Goal: Information Seeking & Learning: Learn about a topic

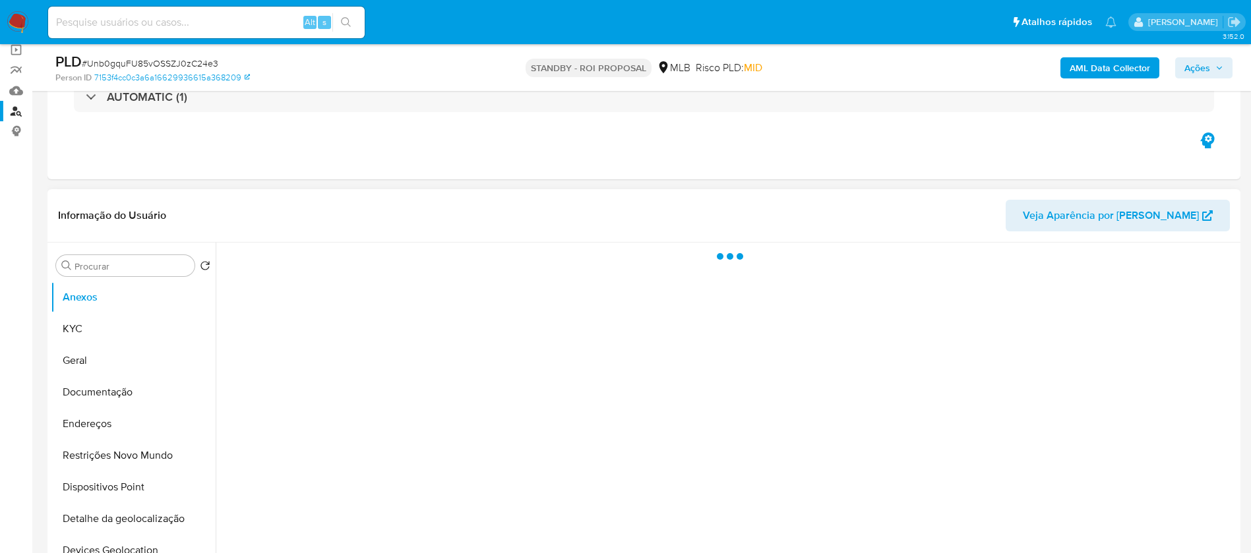
scroll to position [132, 0]
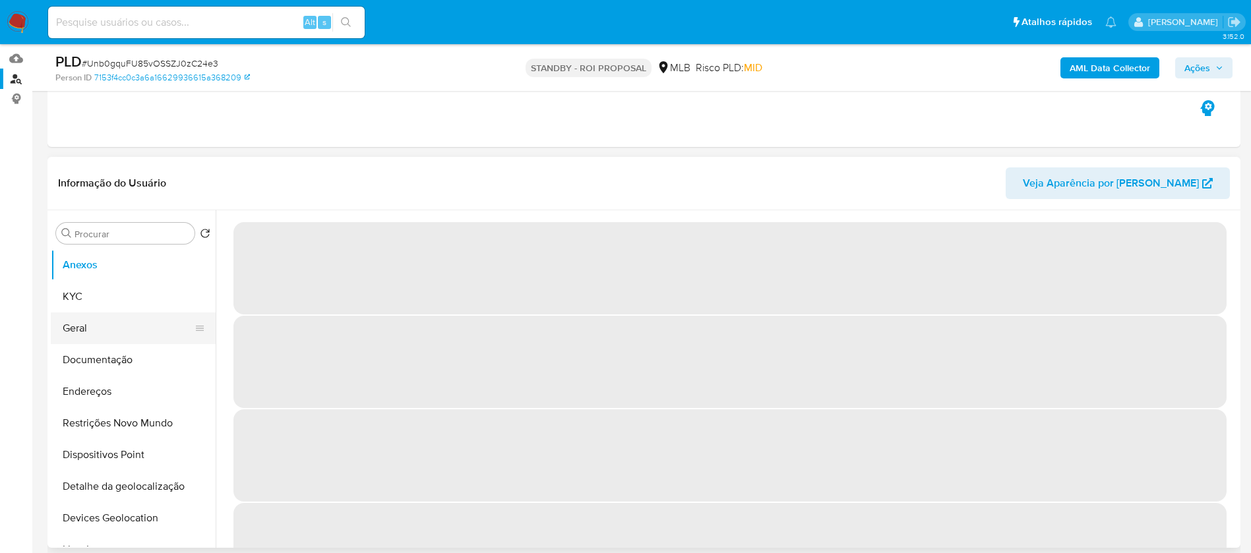
click at [88, 332] on button "Geral" at bounding box center [128, 328] width 154 height 32
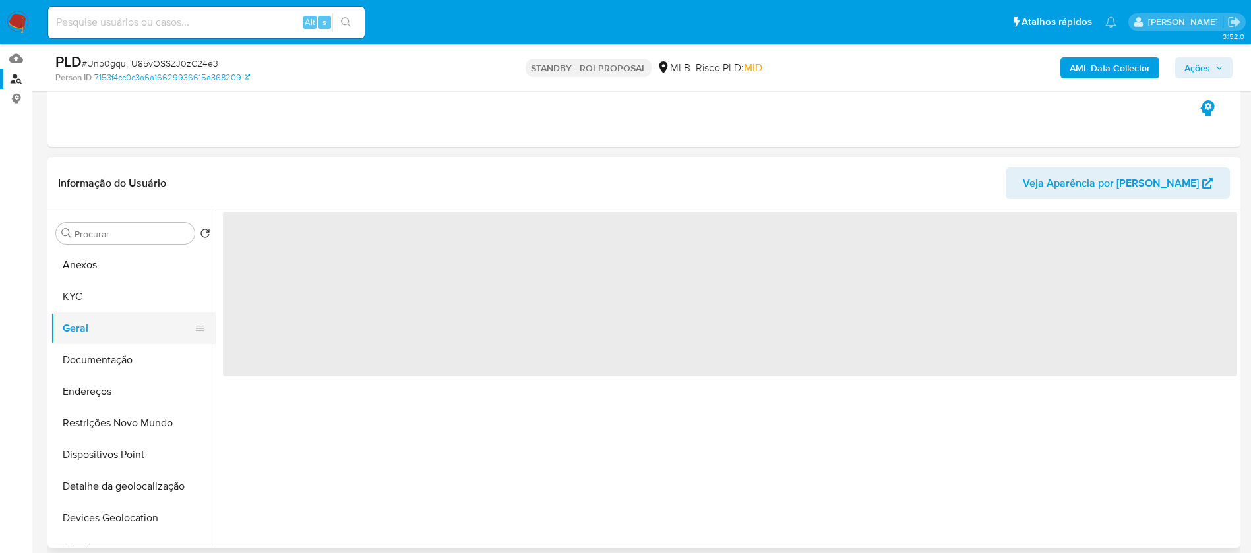
select select "10"
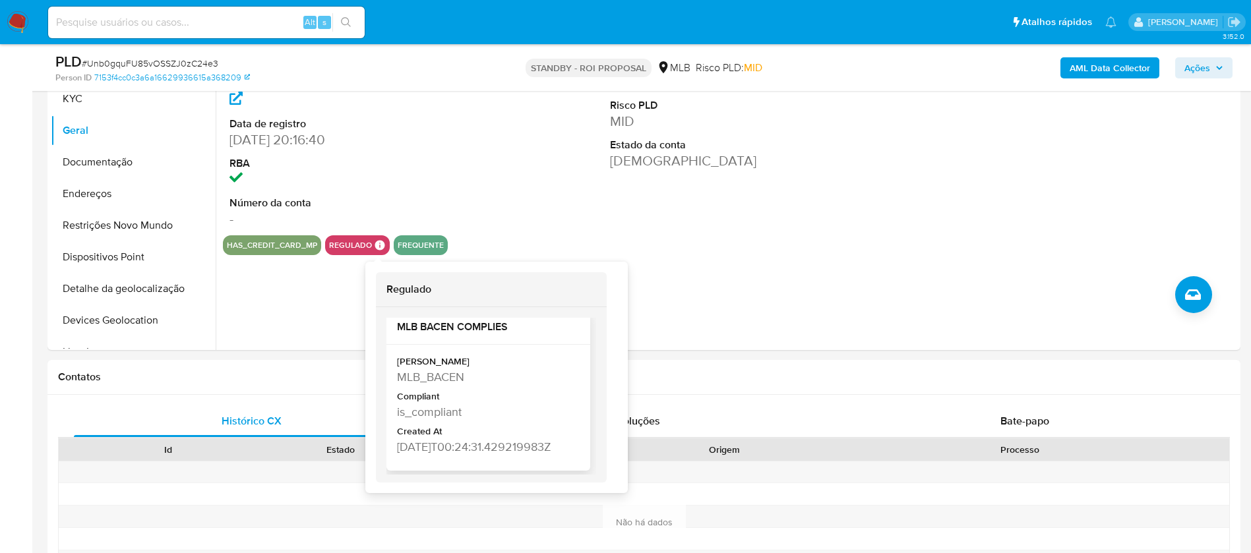
scroll to position [396, 0]
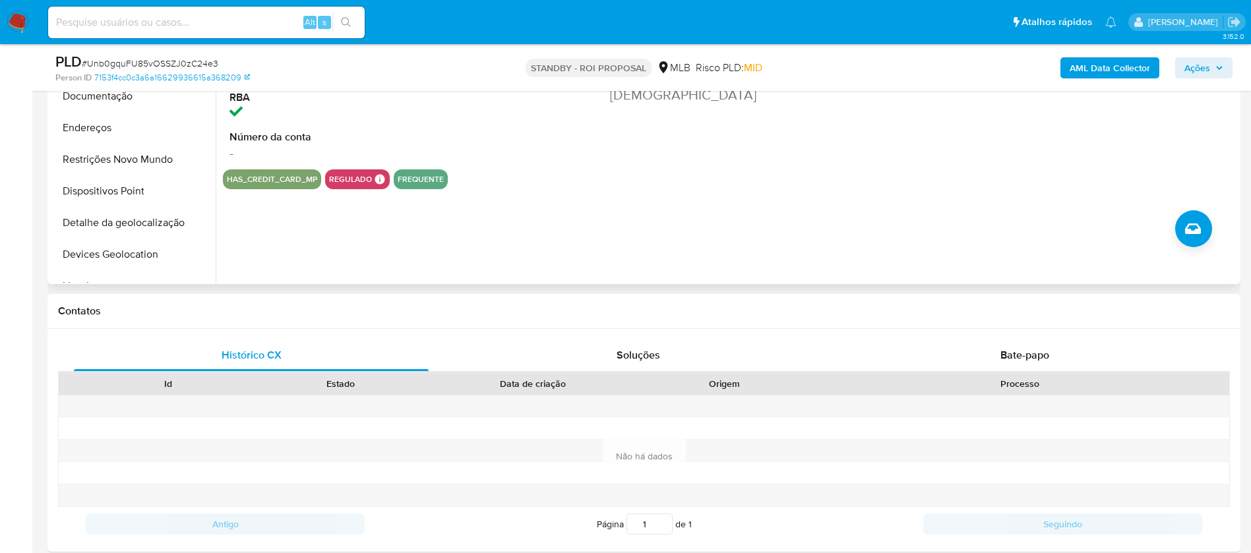
click at [721, 239] on div "ID do usuário 1885495851 Person ID 7153f4cc0c3a6a16629936615a368209 Data de reg…" at bounding box center [726, 116] width 1021 height 338
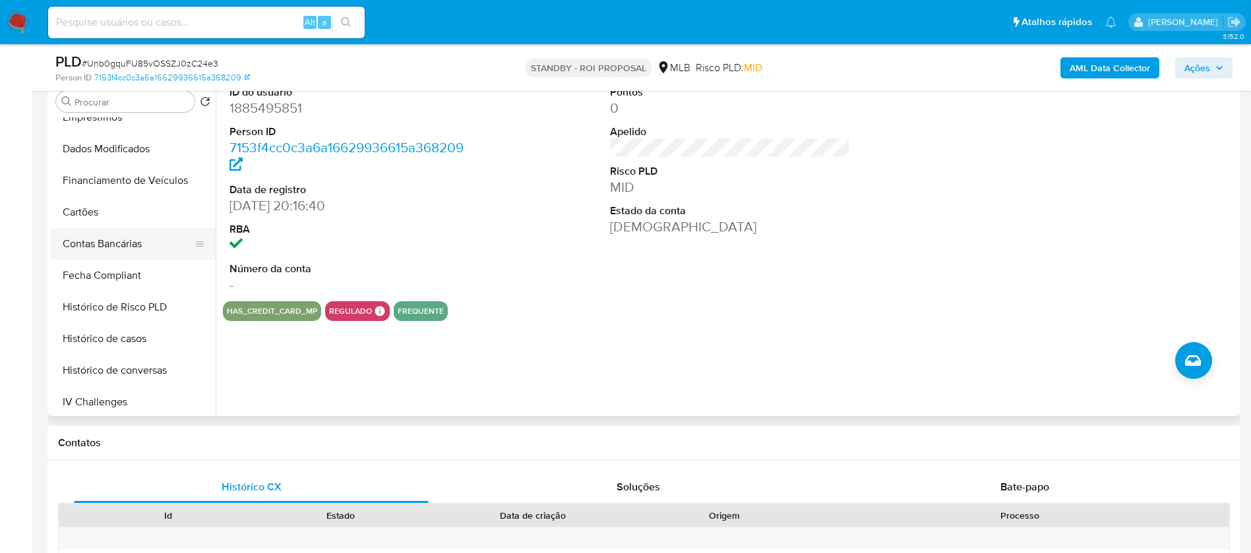
click at [89, 241] on button "Contas Bancárias" at bounding box center [128, 244] width 154 height 32
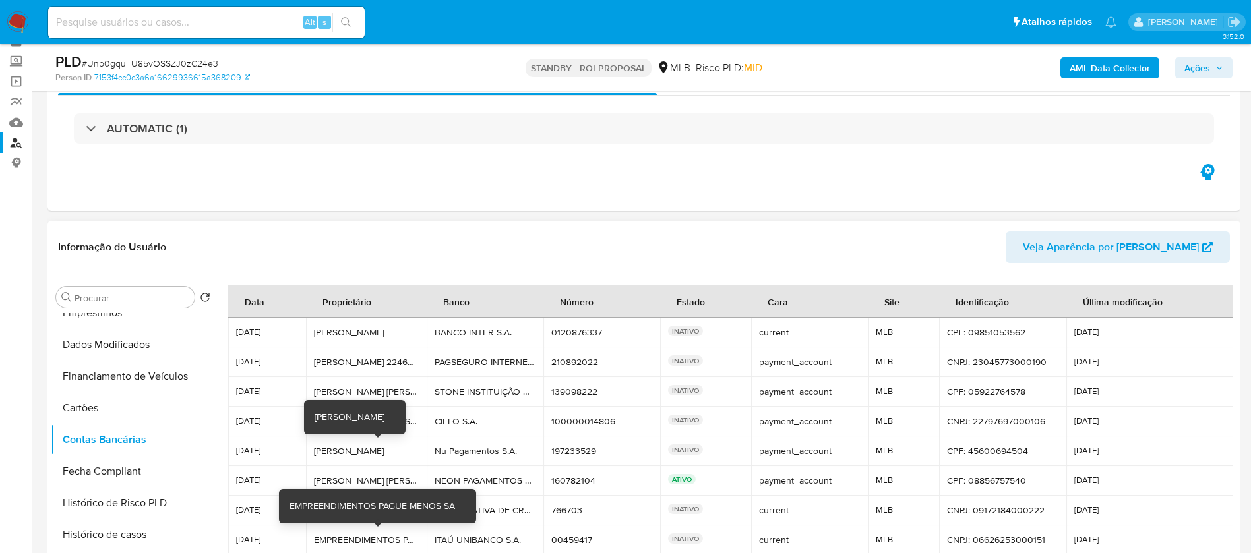
scroll to position [0, 0]
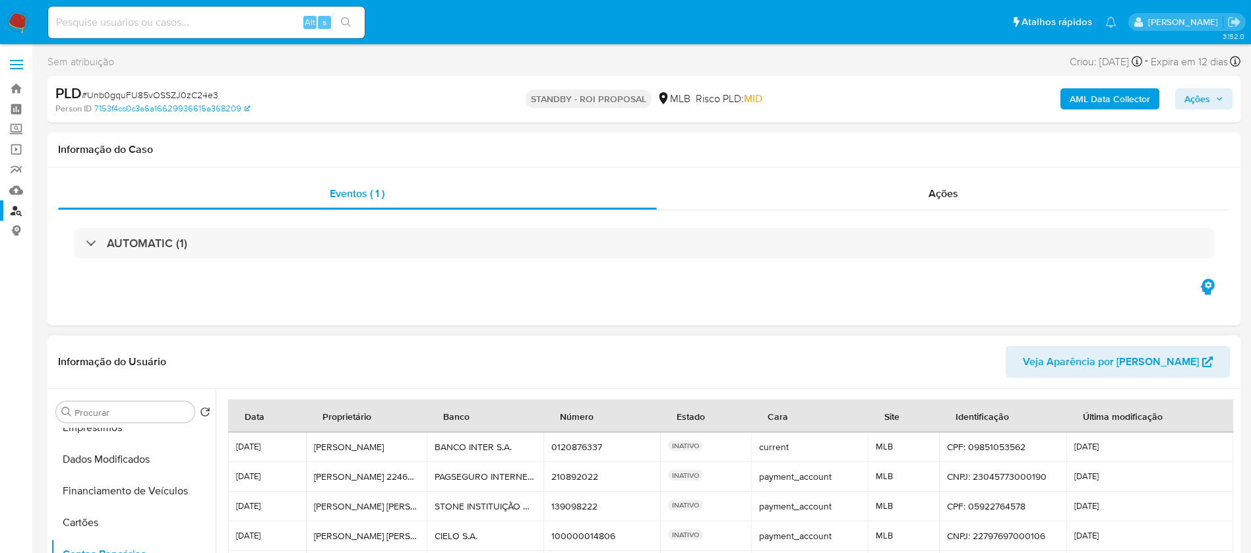
click at [1096, 357] on span "Veja Aparência por [PERSON_NAME]" at bounding box center [1110, 362] width 176 height 32
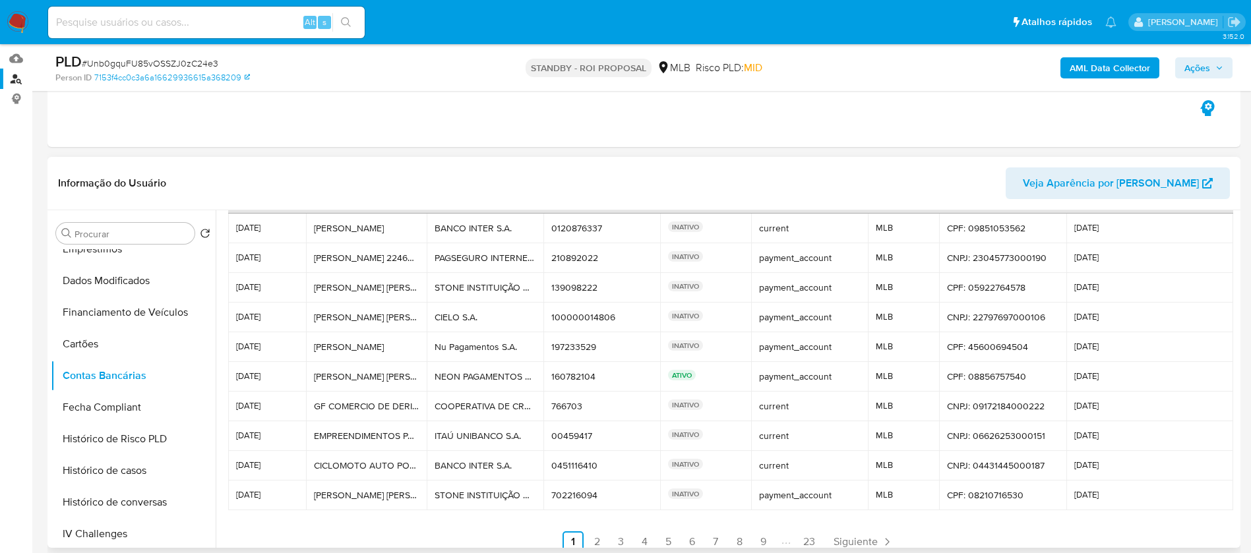
scroll to position [62, 0]
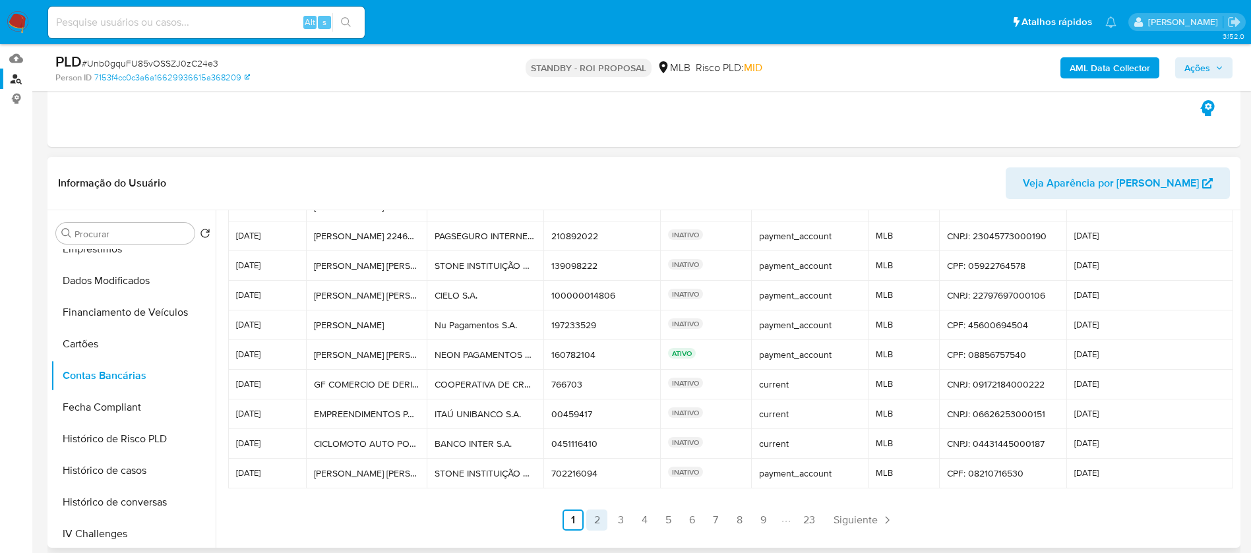
click at [587, 525] on link "2" at bounding box center [596, 520] width 21 height 21
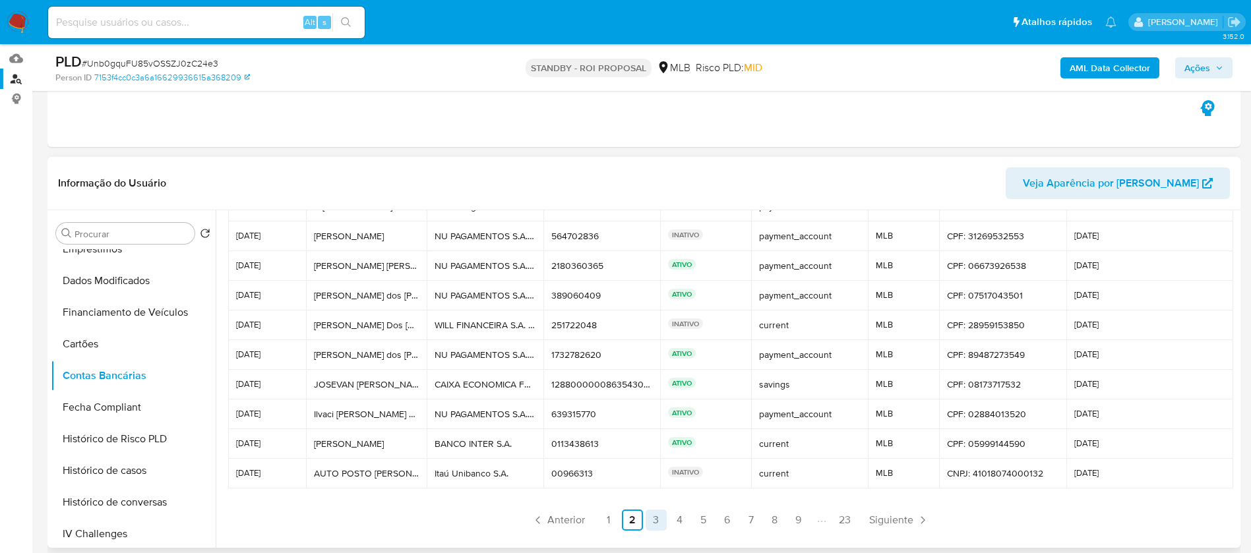
click at [657, 519] on link "3" at bounding box center [655, 520] width 21 height 21
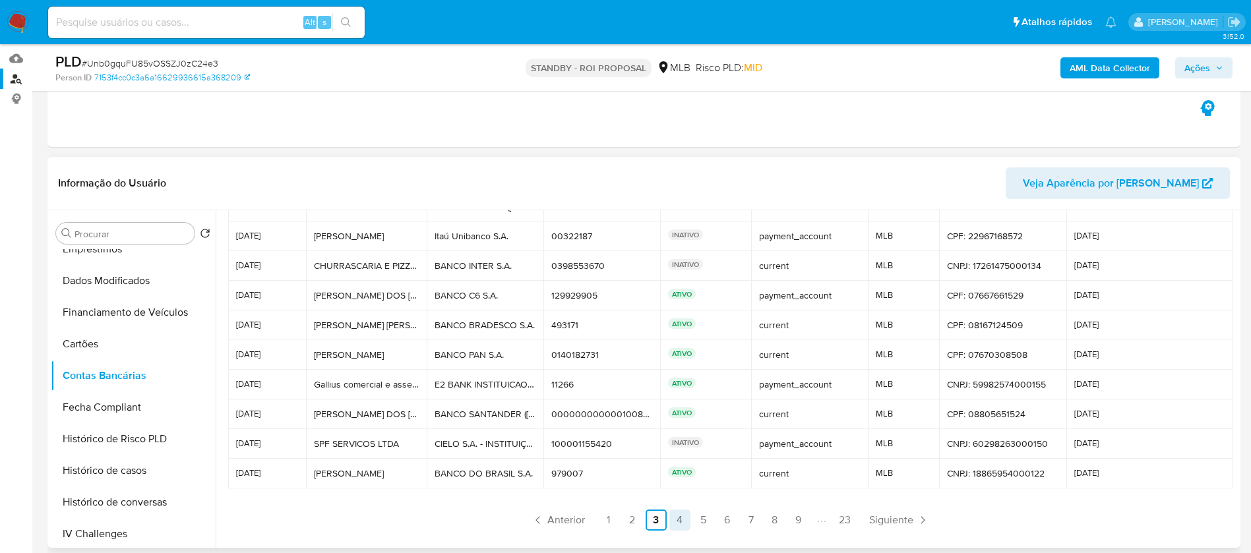
click at [675, 524] on link "4" at bounding box center [679, 520] width 21 height 21
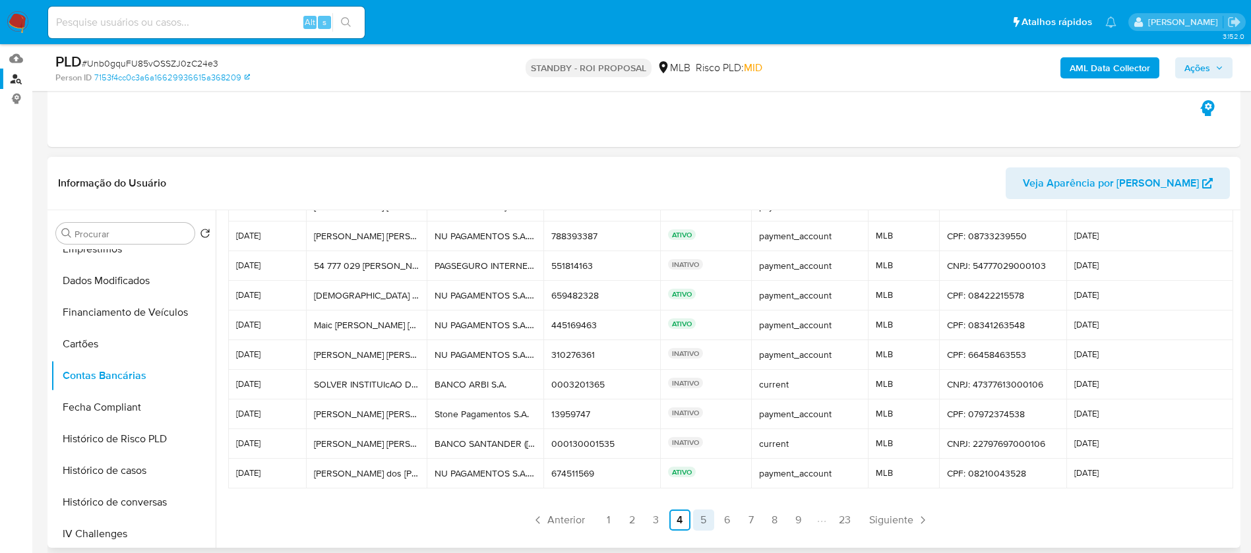
click at [703, 524] on link "5" at bounding box center [703, 520] width 21 height 21
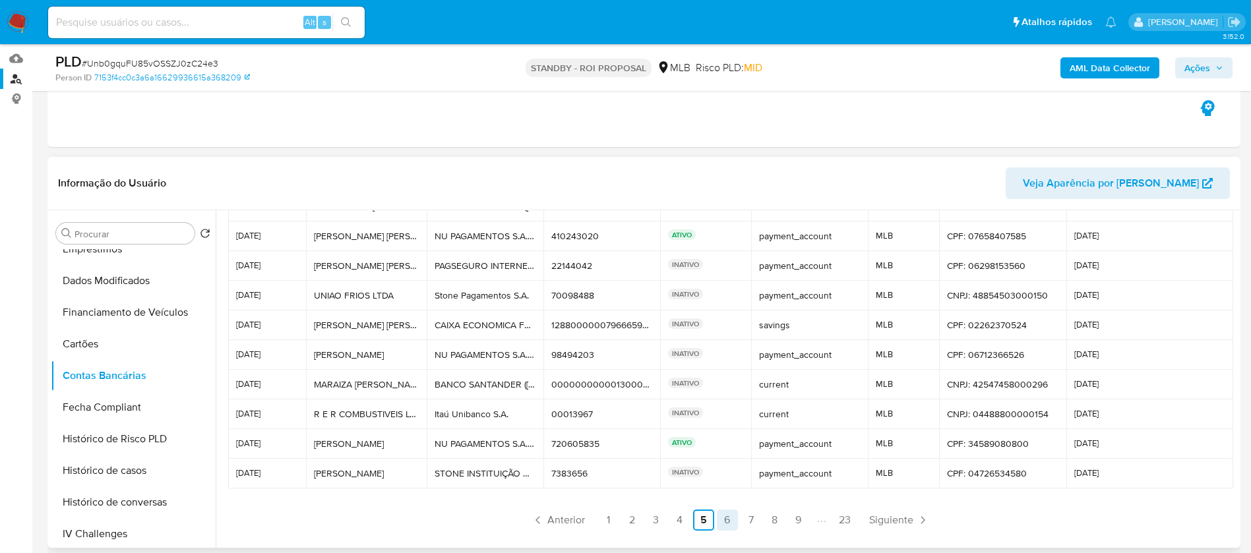
click at [724, 524] on link "6" at bounding box center [727, 520] width 21 height 21
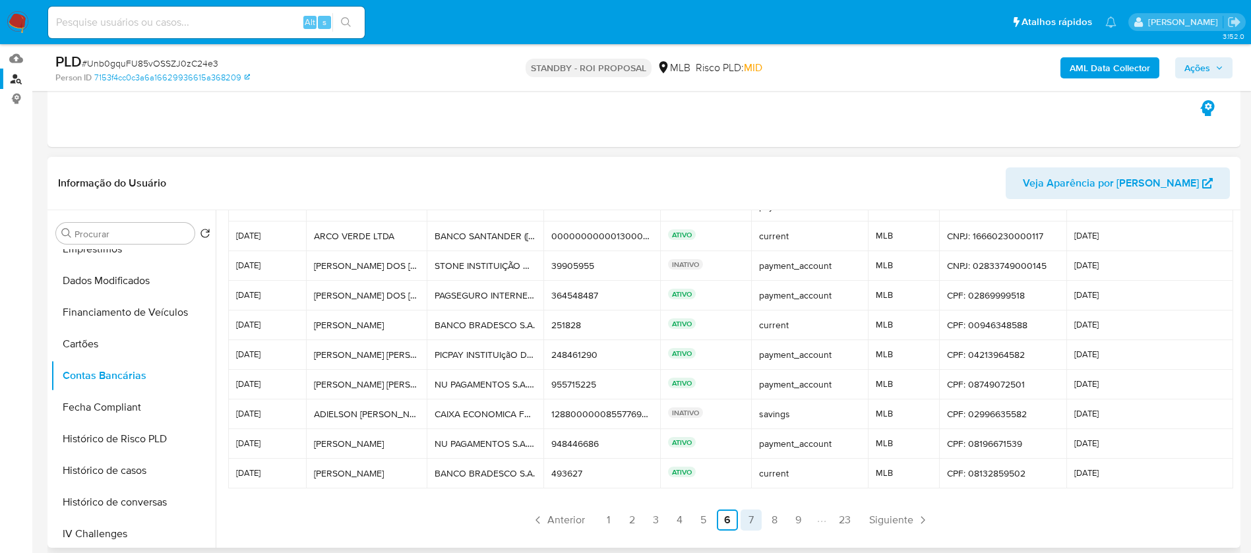
click at [746, 524] on link "7" at bounding box center [750, 520] width 21 height 21
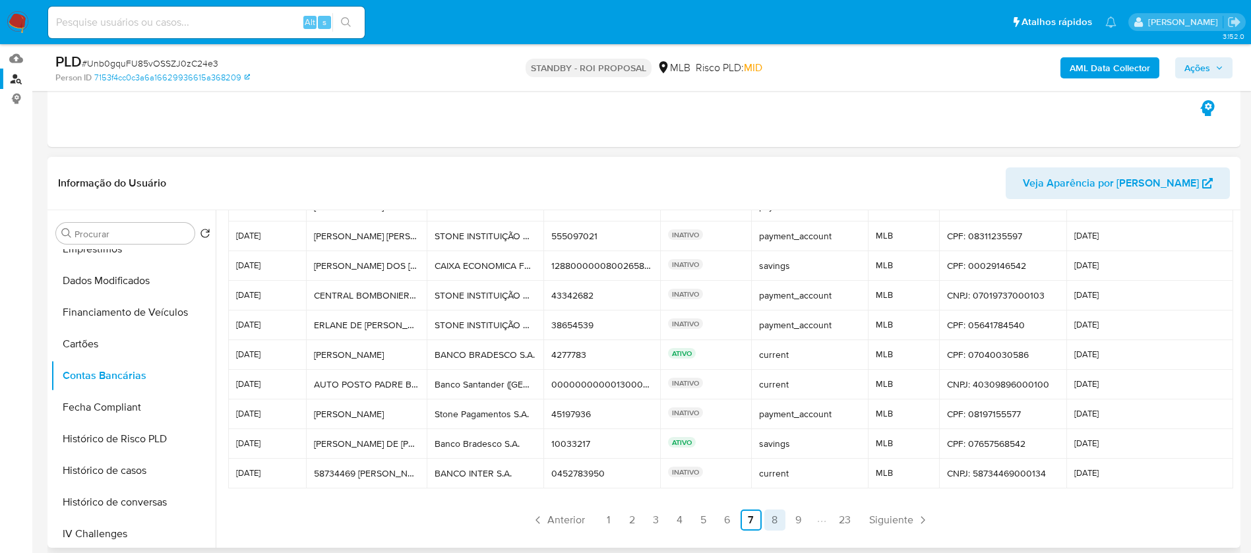
click at [764, 524] on link "8" at bounding box center [774, 520] width 21 height 21
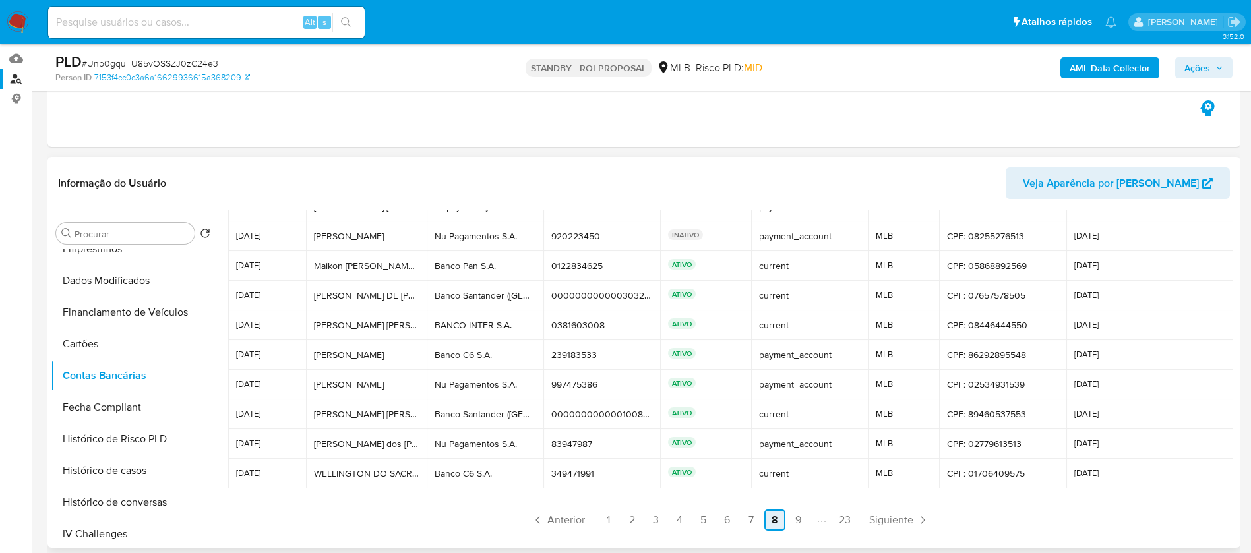
click at [769, 524] on link "8" at bounding box center [774, 520] width 21 height 21
click at [791, 522] on link "9" at bounding box center [798, 520] width 21 height 21
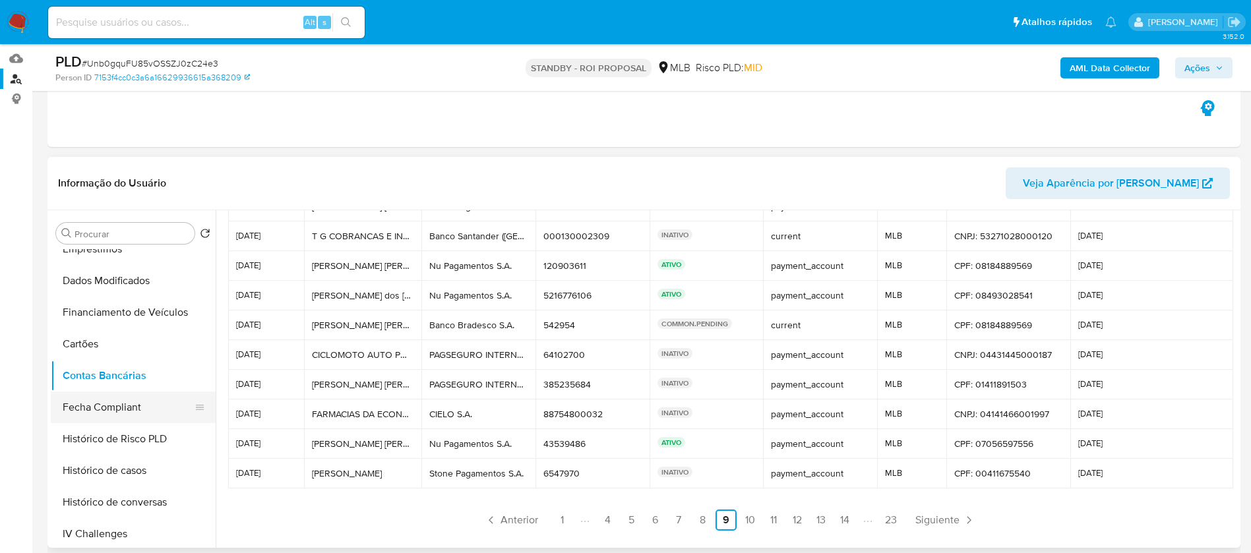
click at [100, 408] on button "Fecha Compliant" at bounding box center [128, 408] width 154 height 32
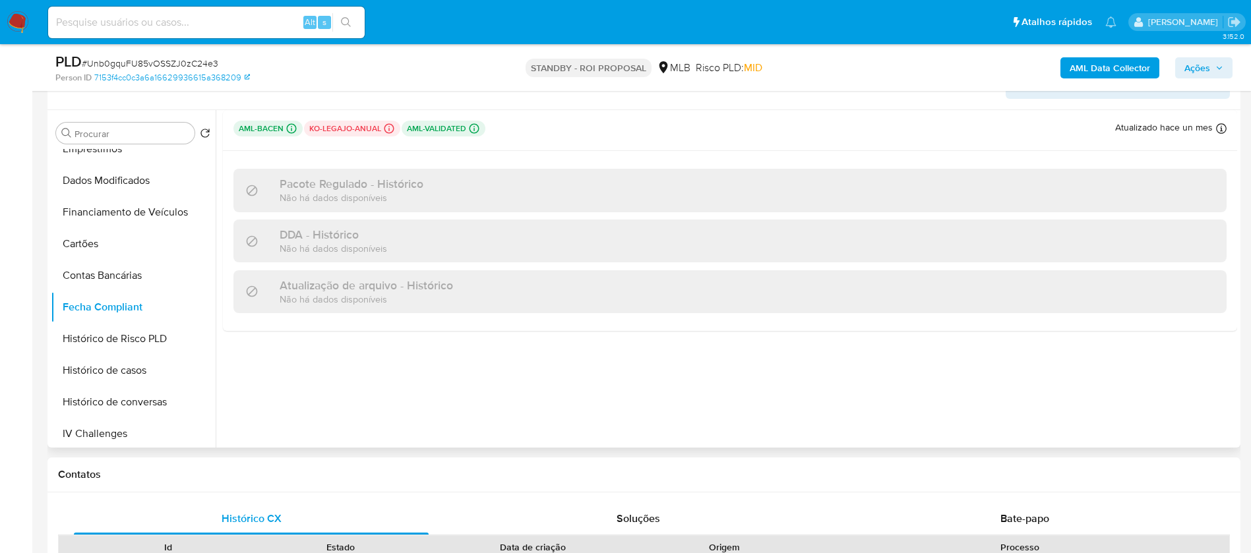
scroll to position [264, 0]
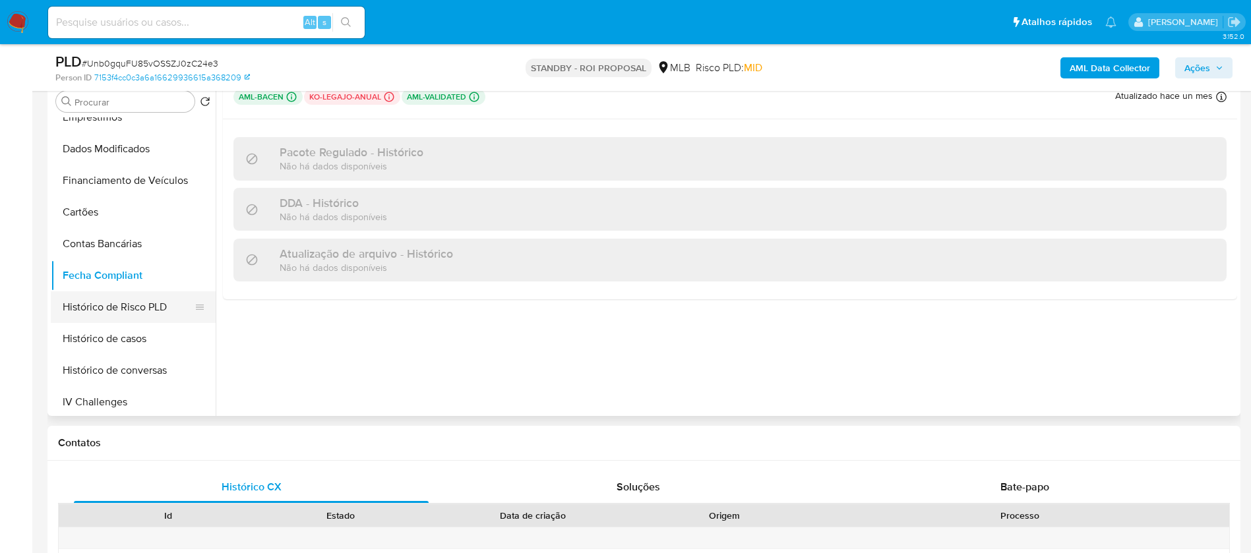
click at [63, 310] on button "Histórico de Risco PLD" at bounding box center [128, 307] width 154 height 32
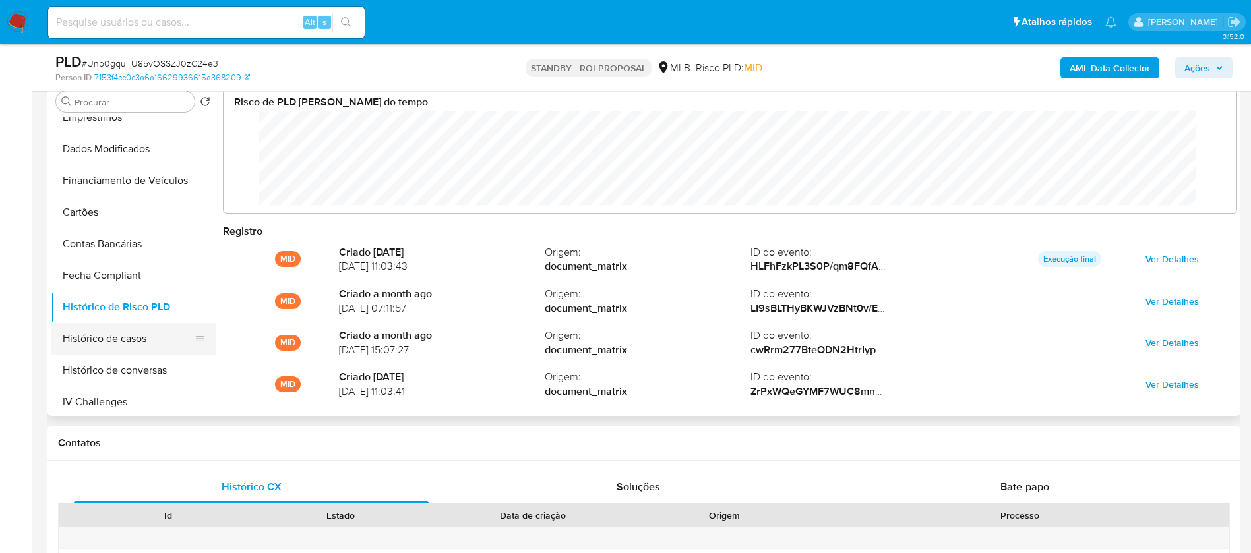
scroll to position [99, 986]
click at [92, 341] on button "Histórico de casos" at bounding box center [128, 339] width 154 height 32
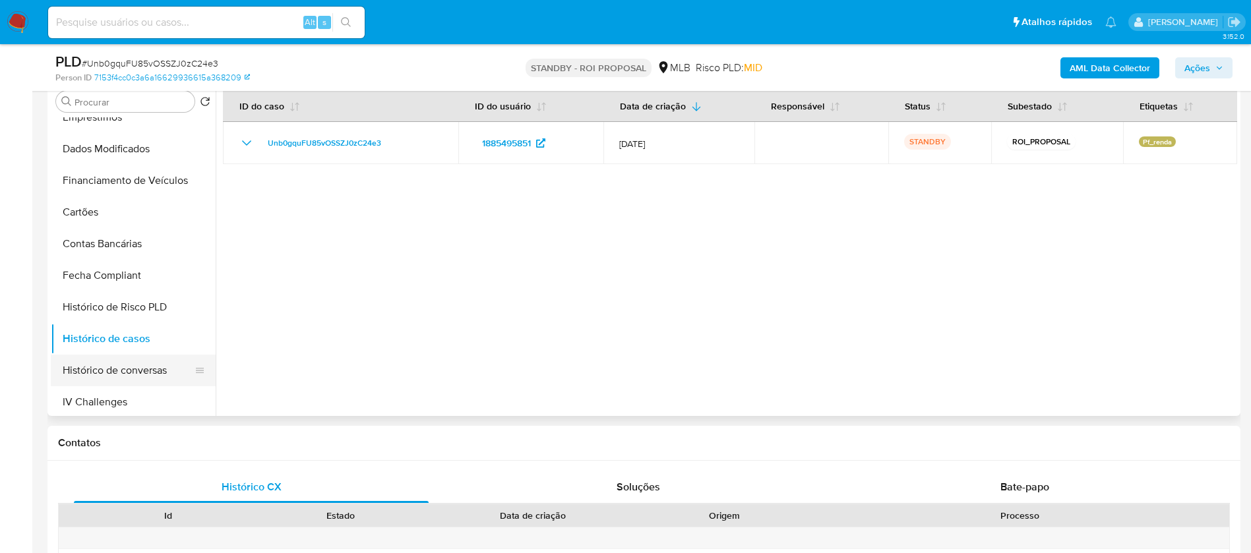
click at [100, 363] on button "Histórico de conversas" at bounding box center [128, 371] width 154 height 32
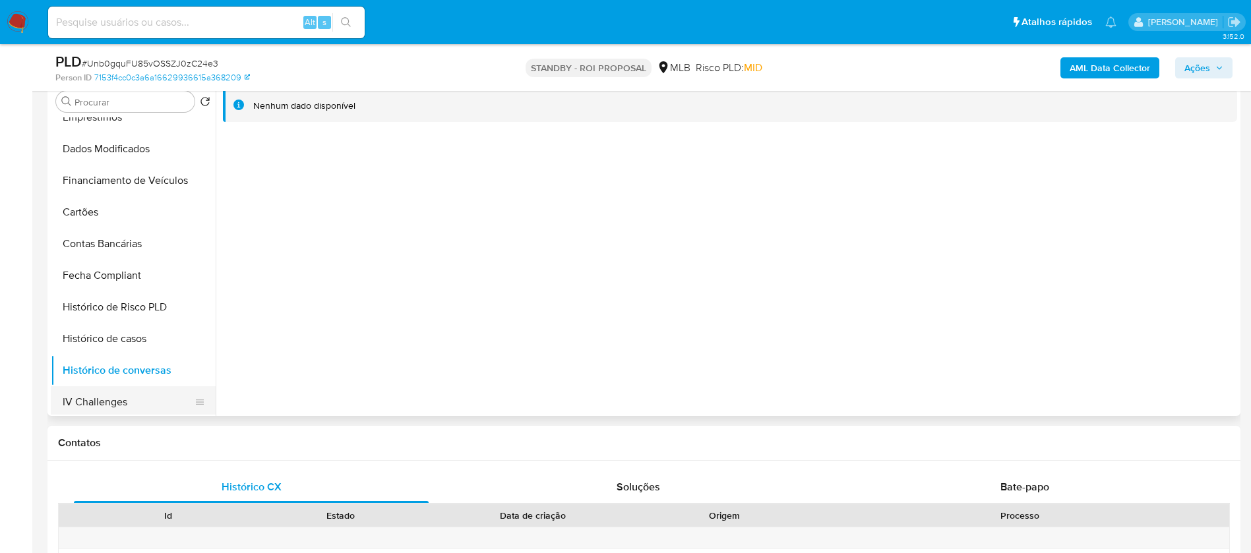
click at [98, 398] on button "IV Challenges" at bounding box center [128, 402] width 154 height 32
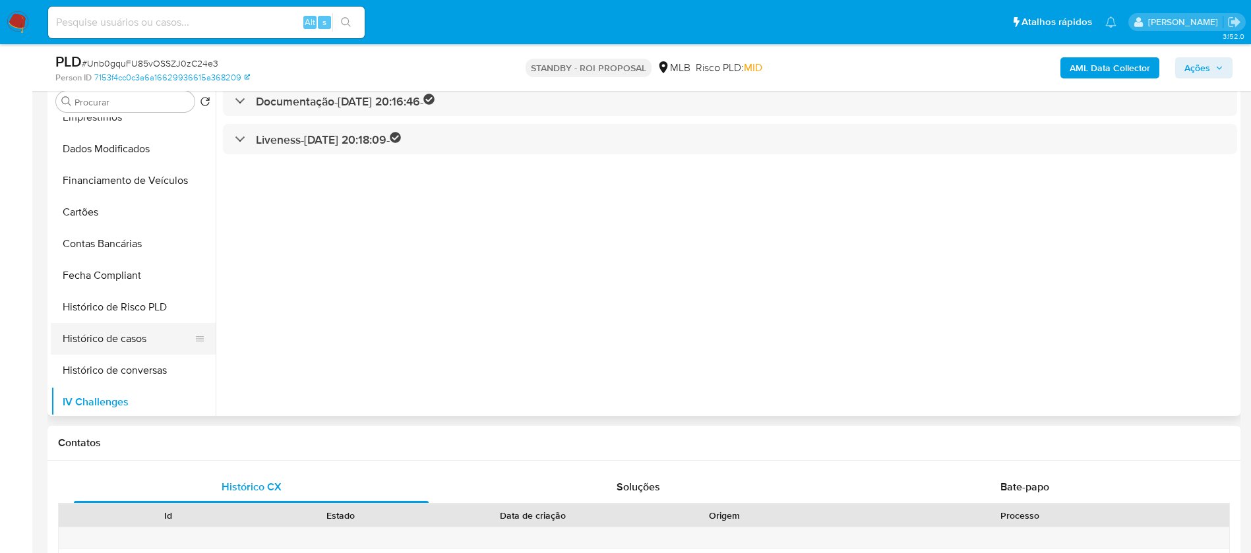
scroll to position [557, 0]
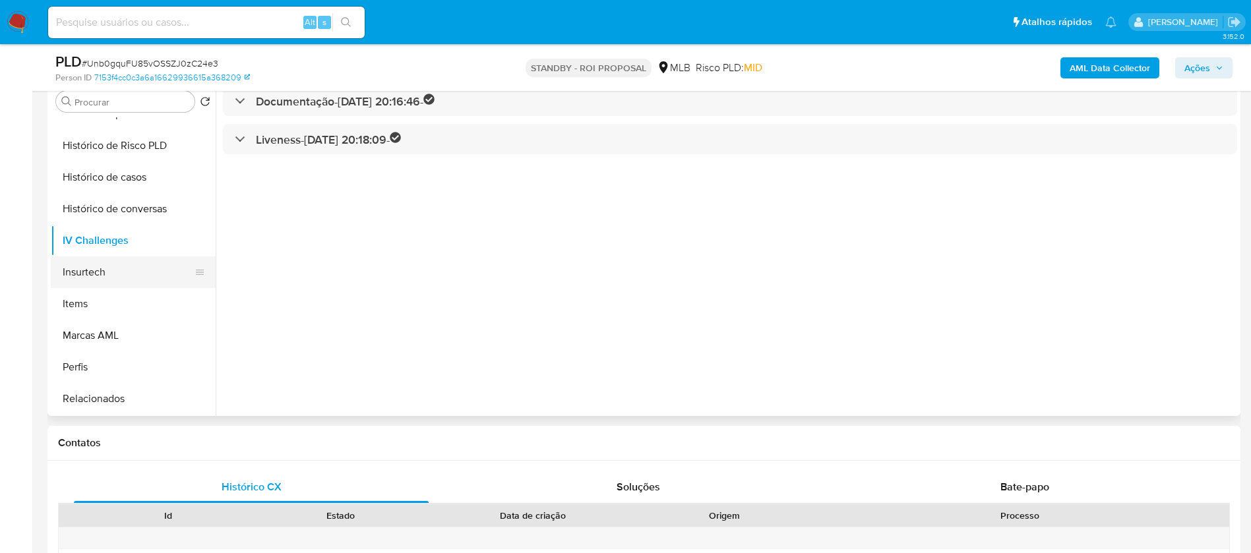
click at [85, 272] on button "Insurtech" at bounding box center [128, 272] width 154 height 32
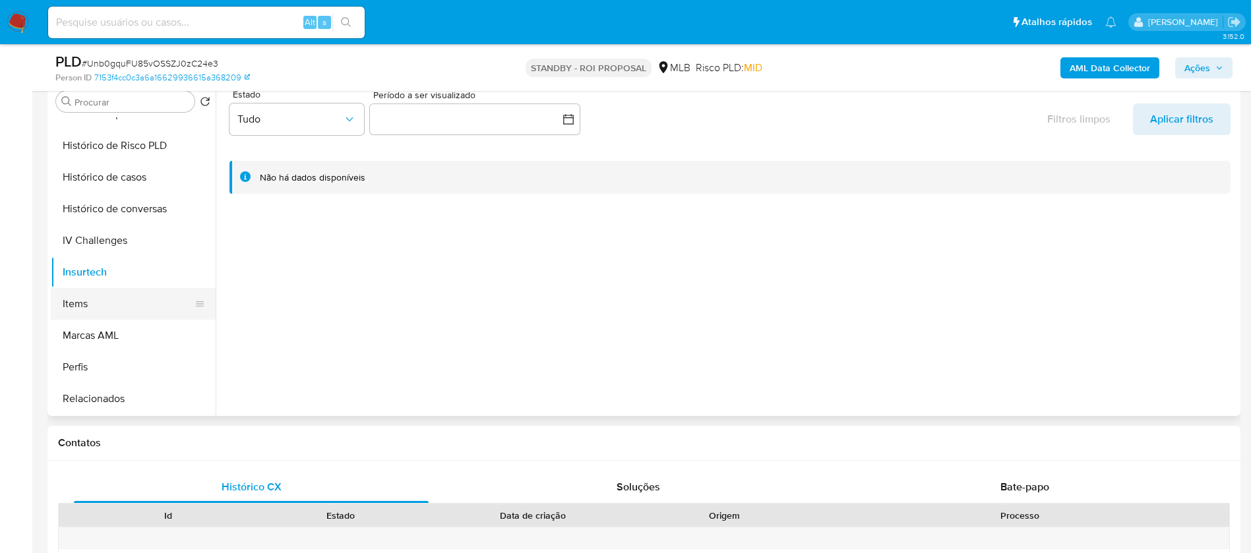
click at [89, 309] on button "Items" at bounding box center [128, 304] width 154 height 32
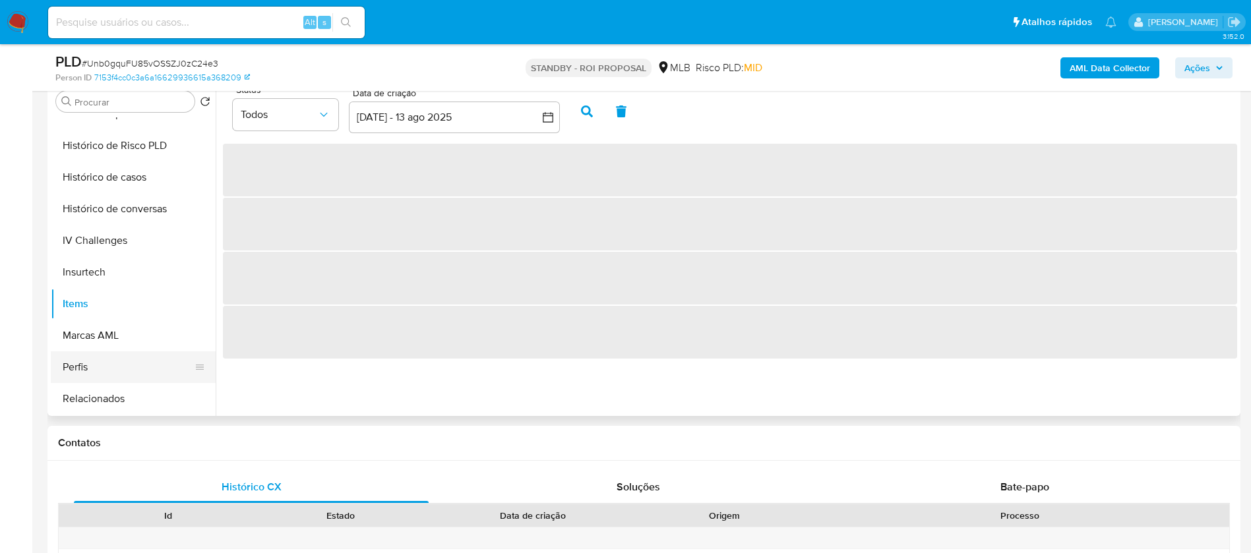
click at [88, 378] on button "Perfis" at bounding box center [128, 367] width 154 height 32
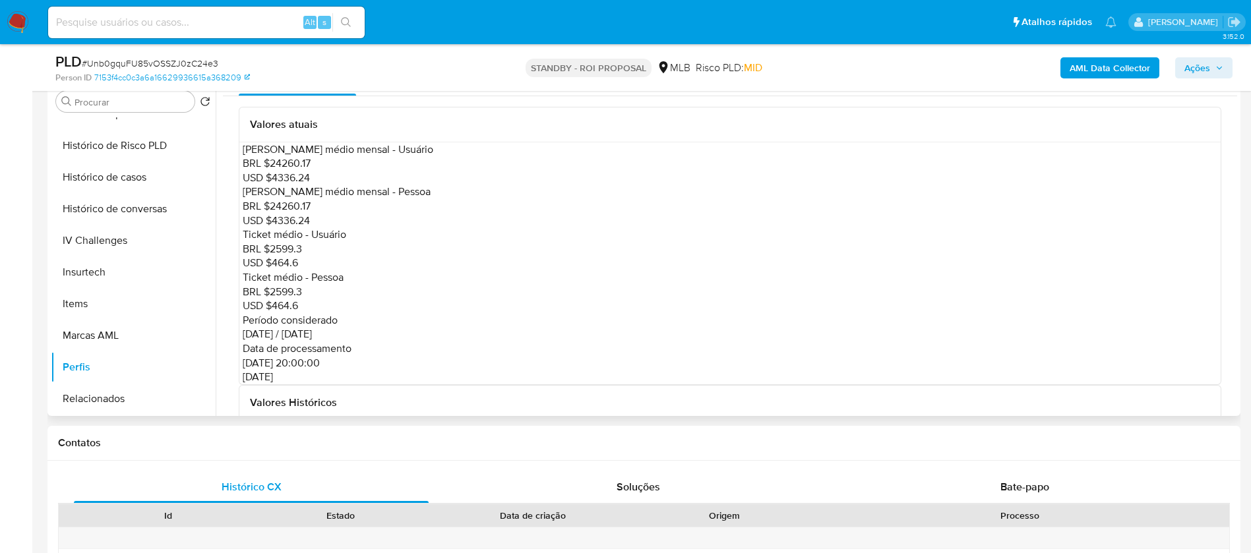
scroll to position [0, 0]
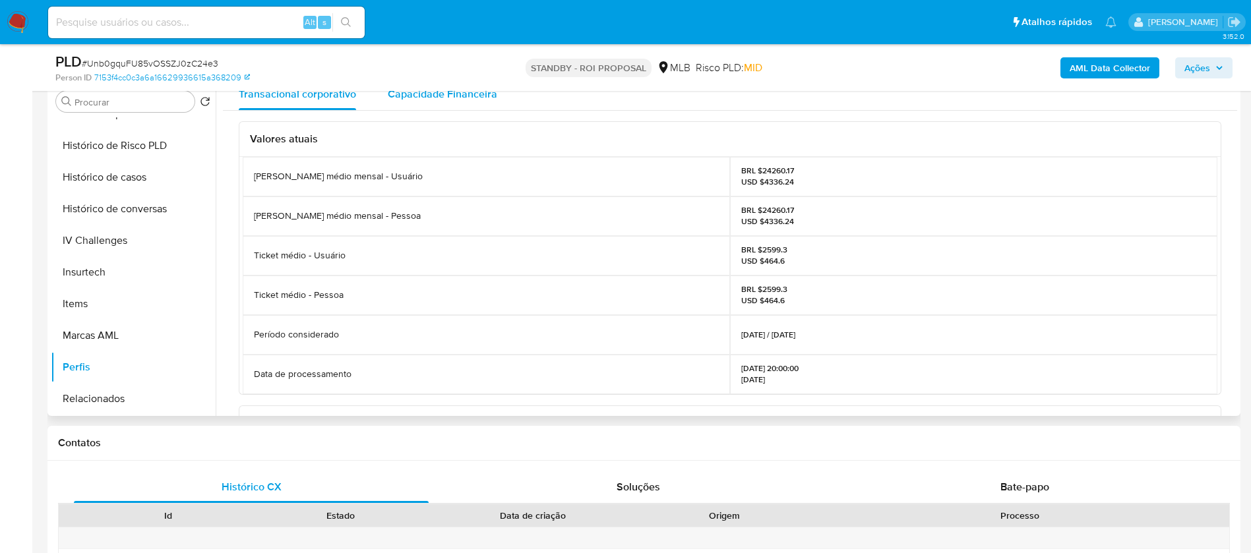
click at [422, 98] on span "Capacidade Financeira" at bounding box center [442, 93] width 109 height 15
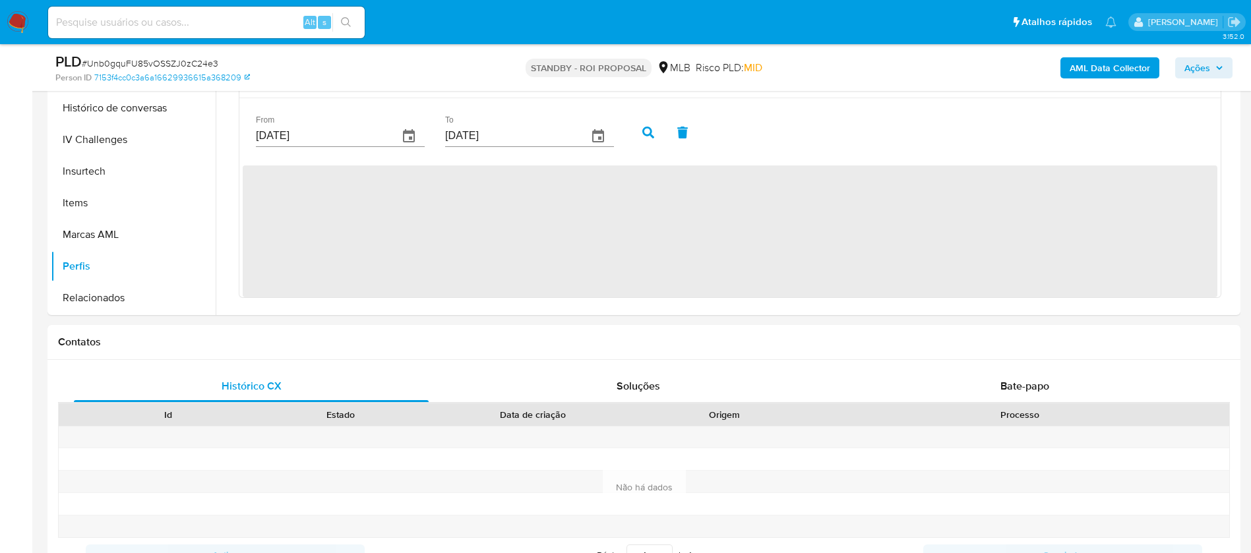
scroll to position [396, 0]
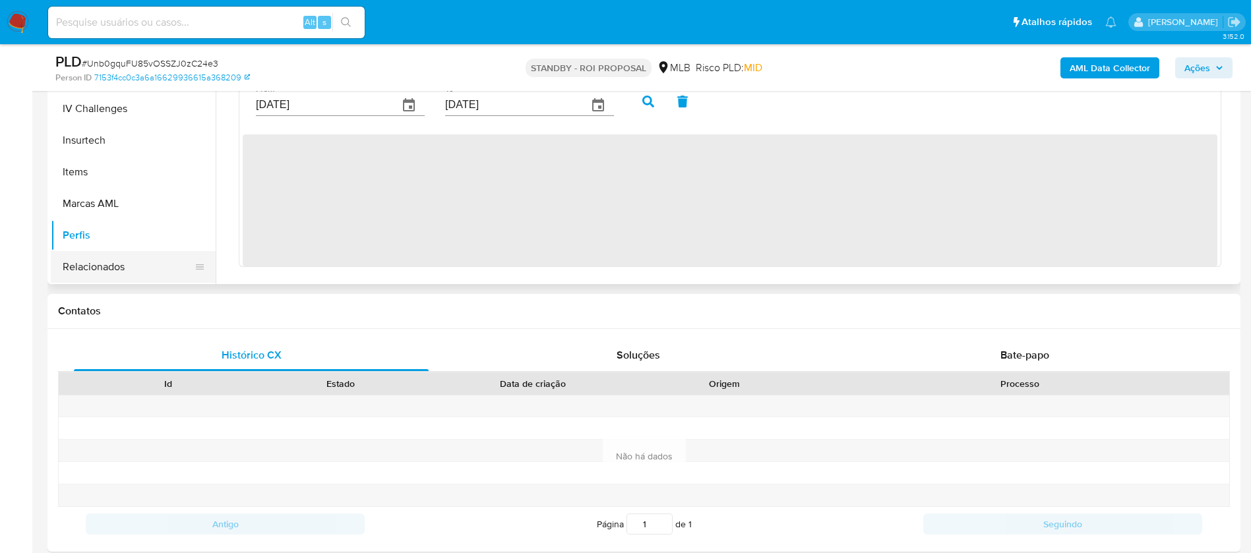
click at [96, 276] on button "Relacionados" at bounding box center [128, 267] width 154 height 32
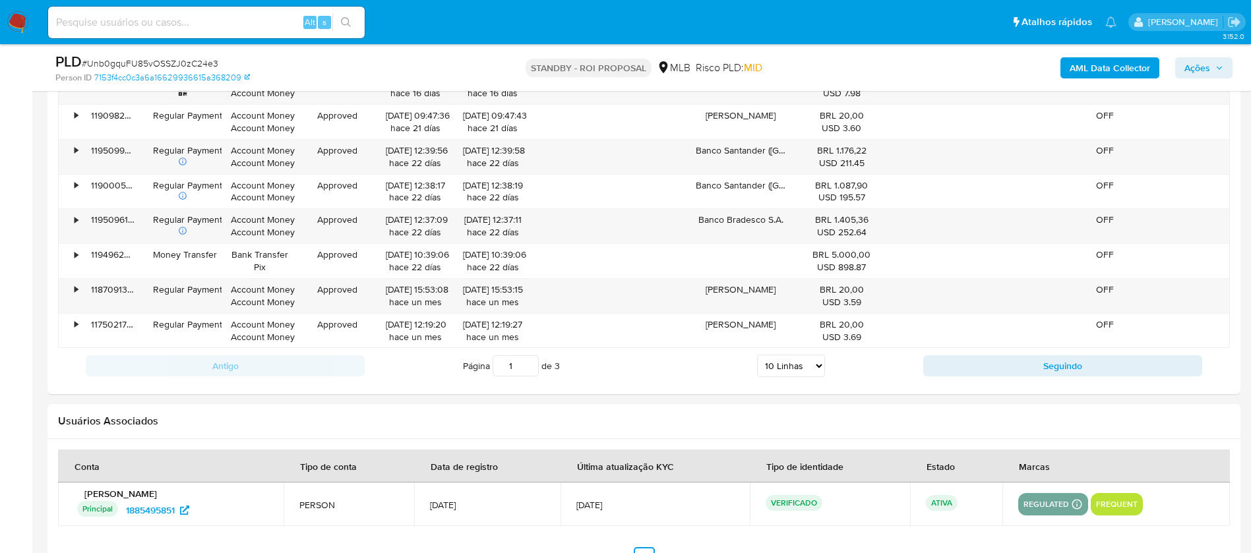
scroll to position [1700, 0]
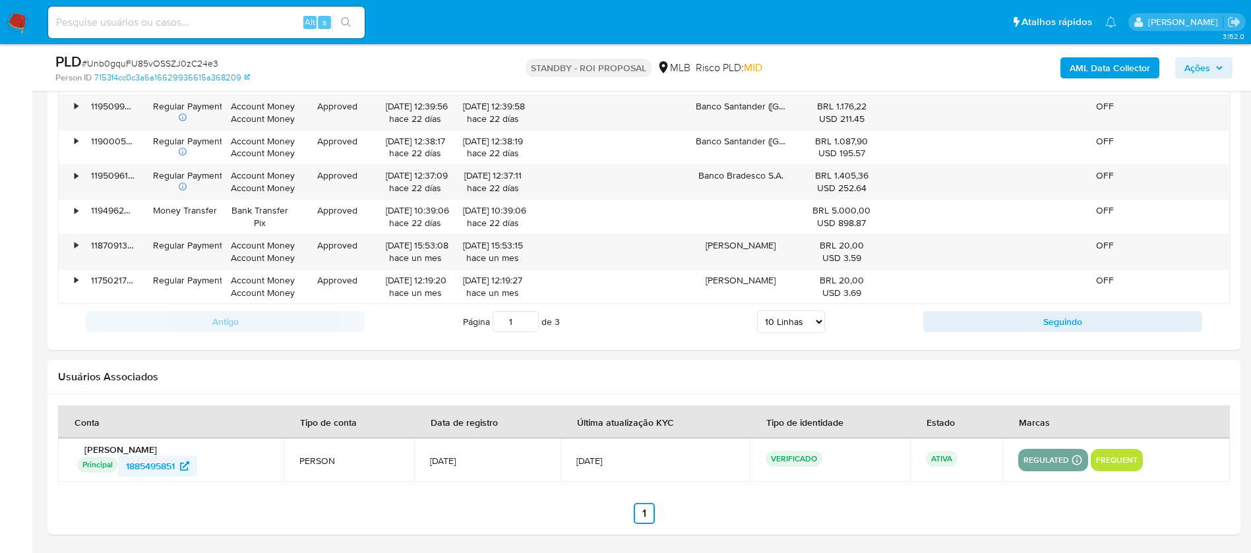
click at [146, 470] on span "1885495851" at bounding box center [150, 466] width 49 height 21
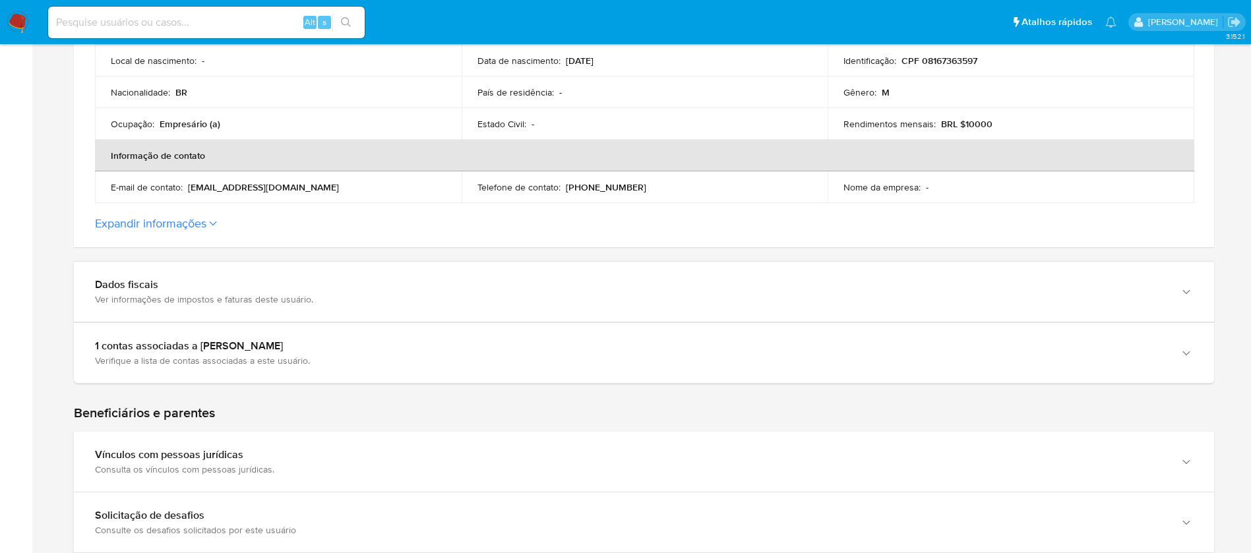
scroll to position [396, 0]
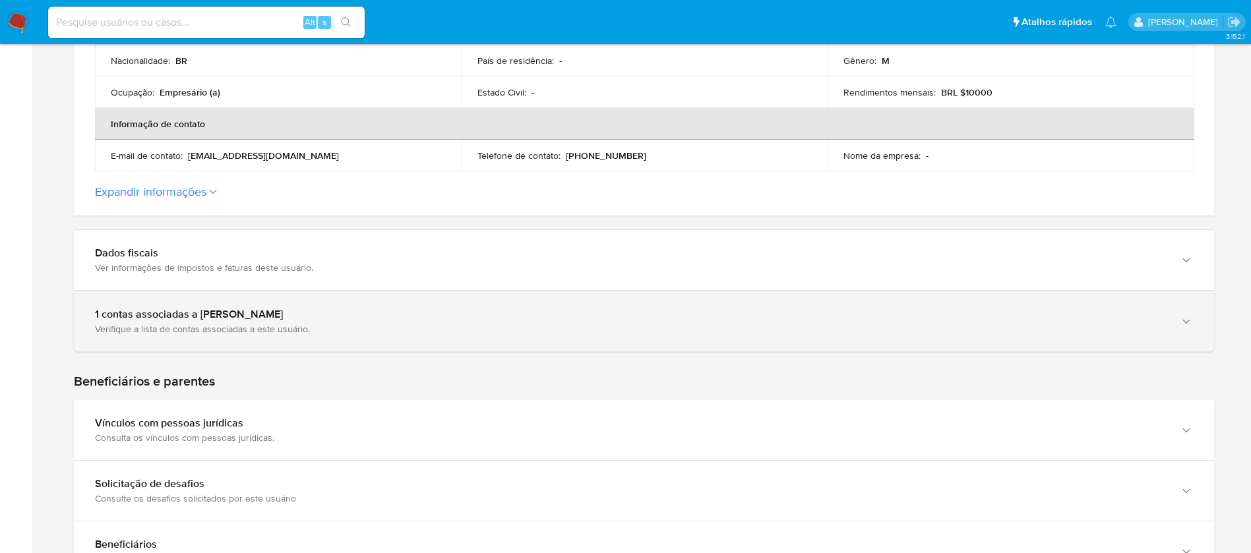
click at [472, 322] on div "1 contas associadas a Igor Silva de Oliveira Verifique a lista de contas associ…" at bounding box center [630, 321] width 1071 height 27
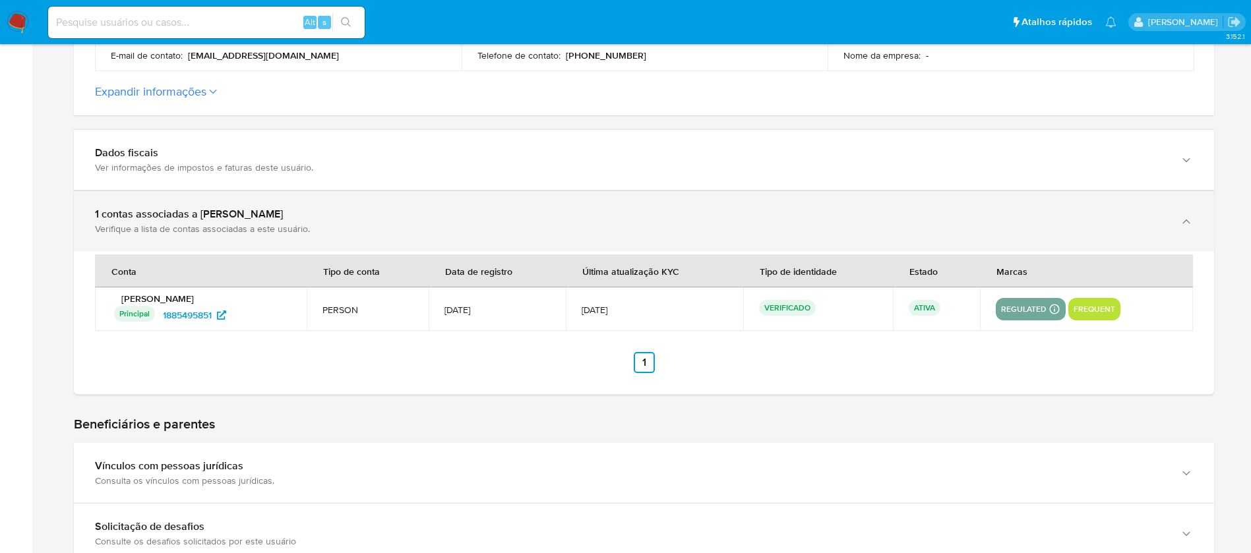
scroll to position [527, 0]
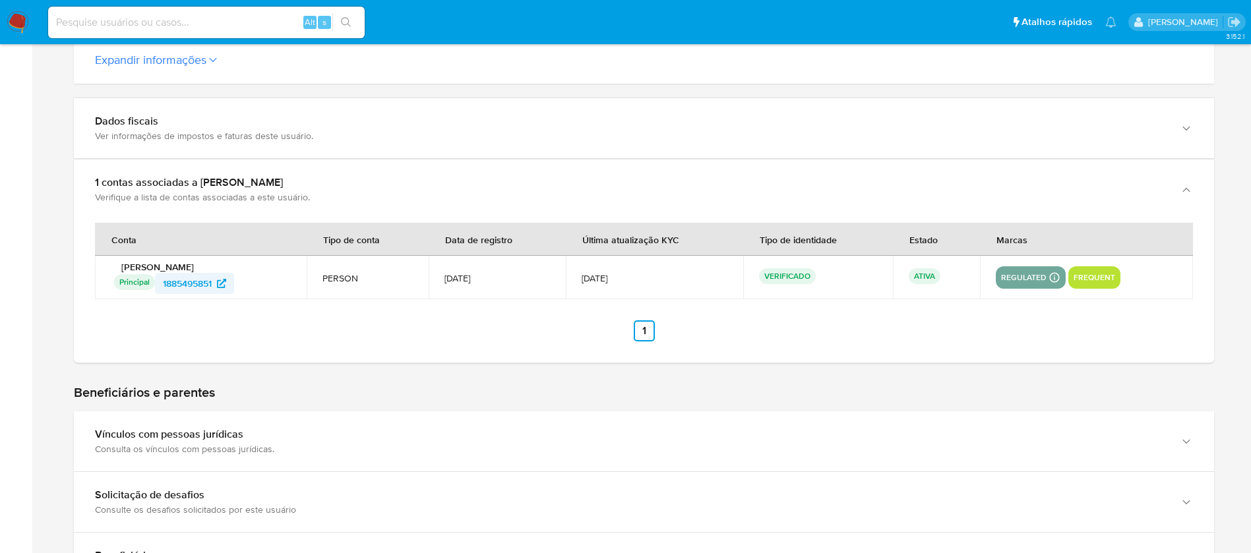
click at [179, 280] on span "1885495851" at bounding box center [187, 283] width 49 height 21
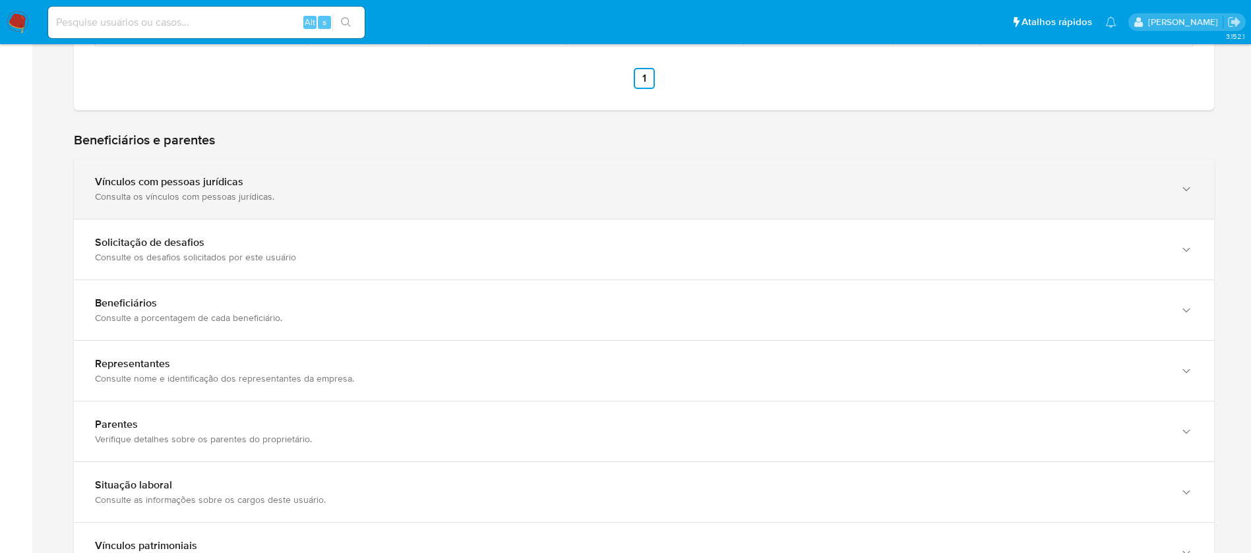
scroll to position [923, 0]
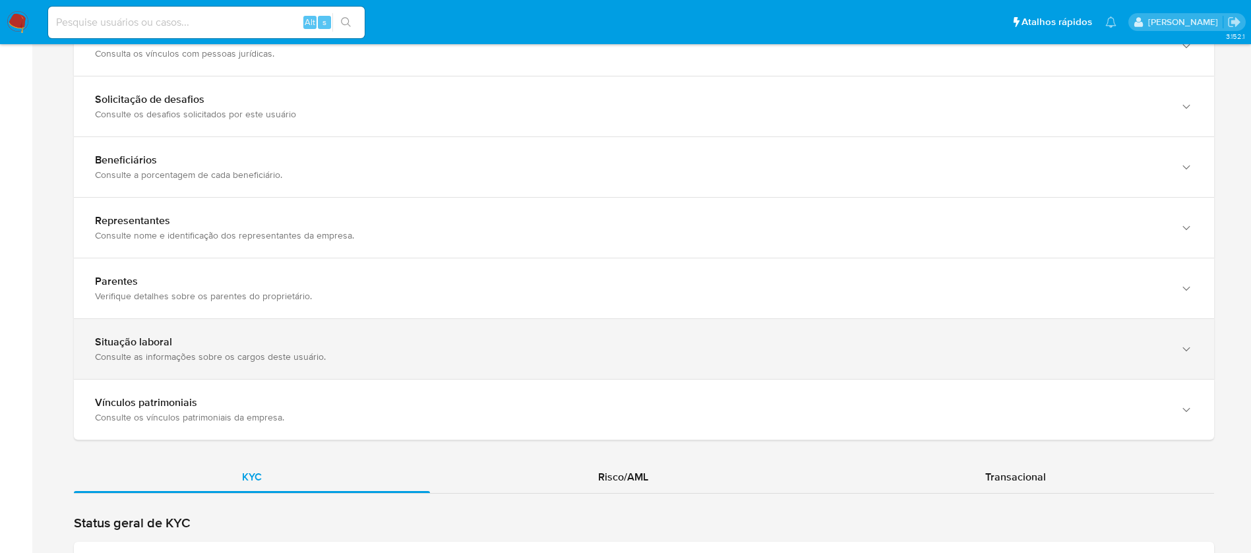
click at [472, 353] on div "Consulte as informações sobre os cargos deste usuário." at bounding box center [630, 357] width 1071 height 12
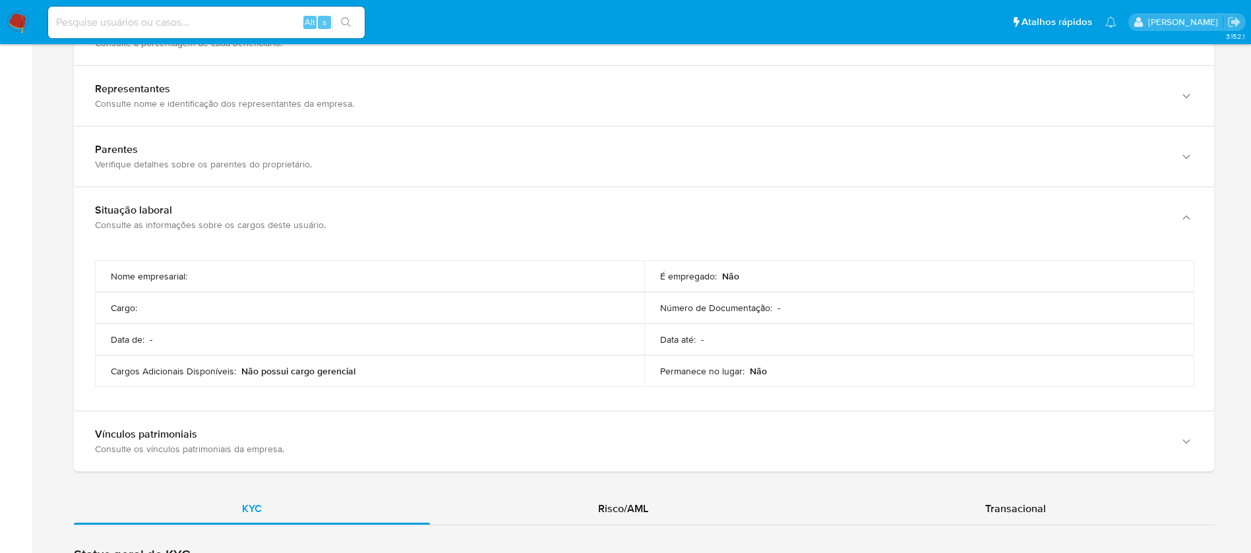
scroll to position [1187, 0]
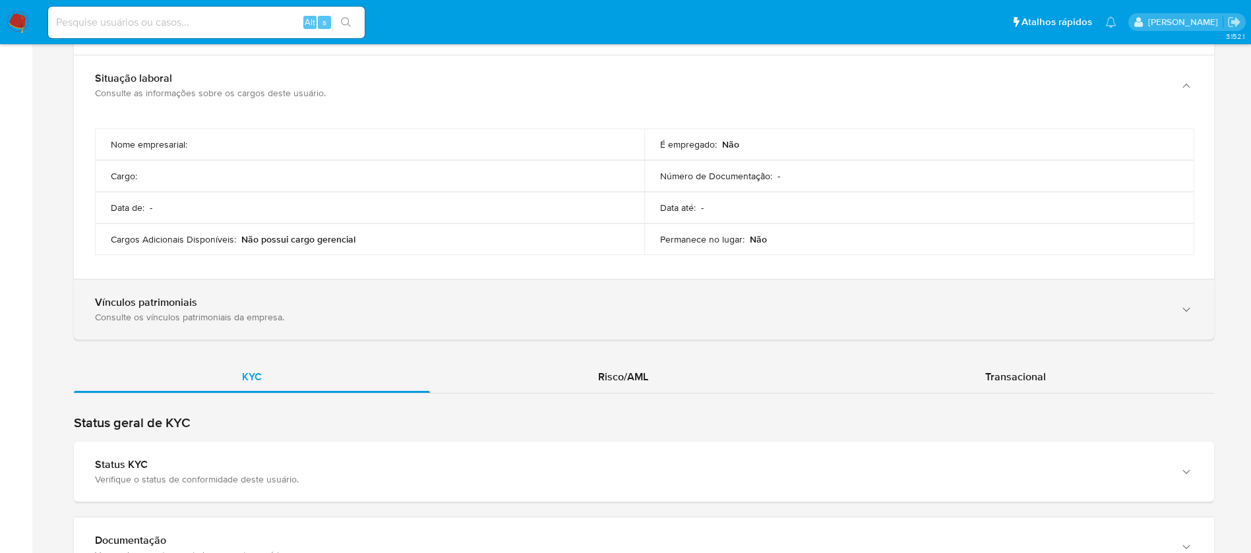
click at [334, 313] on div "Consulte os vínculos patrimoniais da empresa." at bounding box center [630, 317] width 1071 height 12
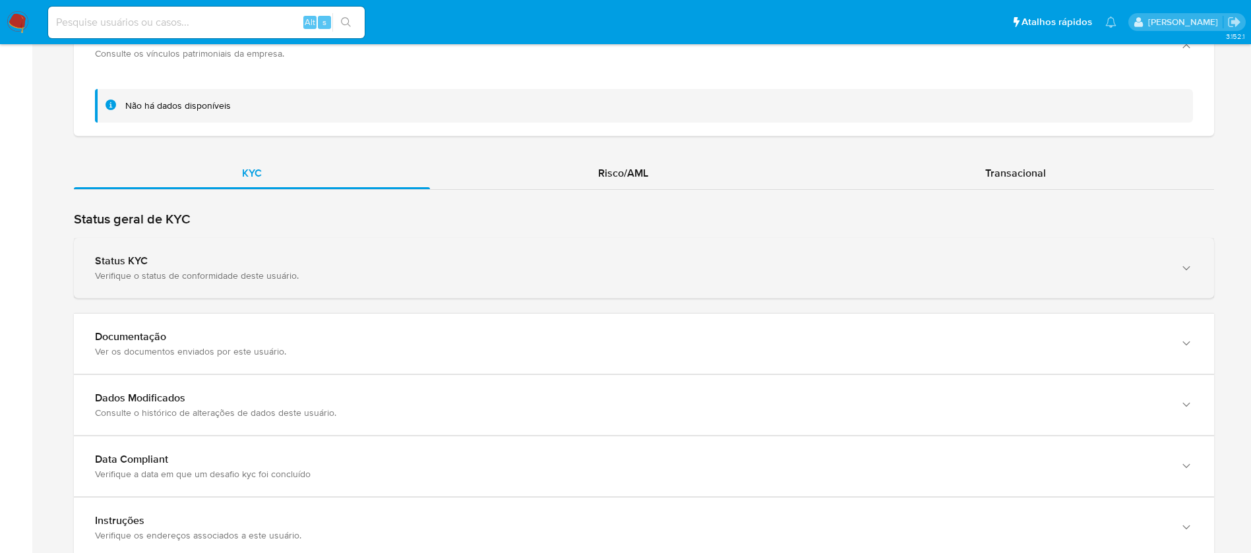
click at [398, 280] on div "Verifique o status de conformidade deste usuário." at bounding box center [630, 276] width 1071 height 12
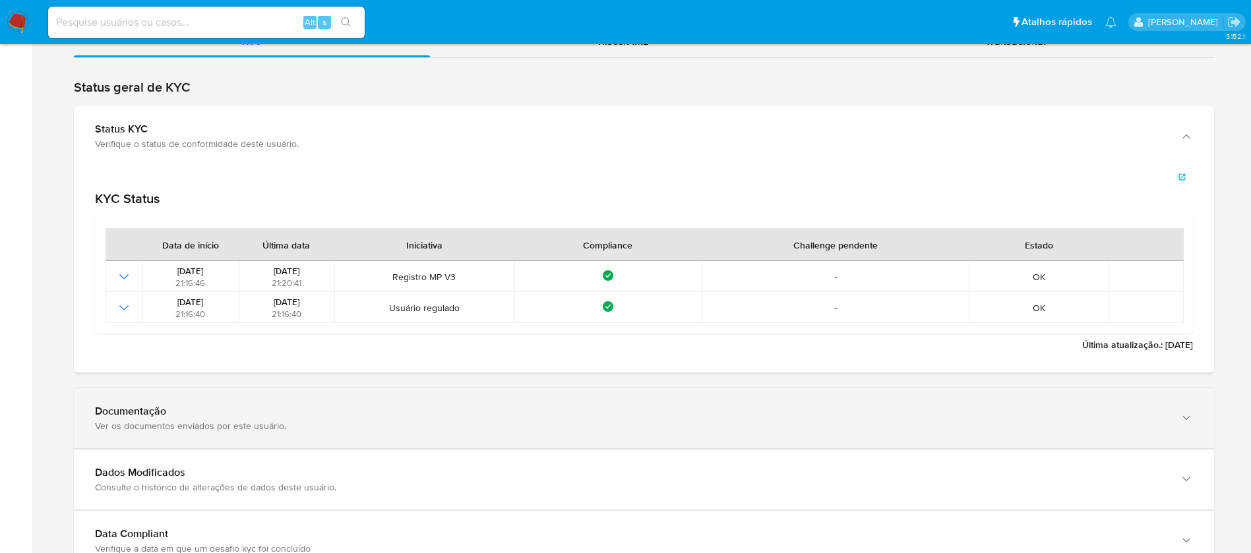
scroll to position [1702, 0]
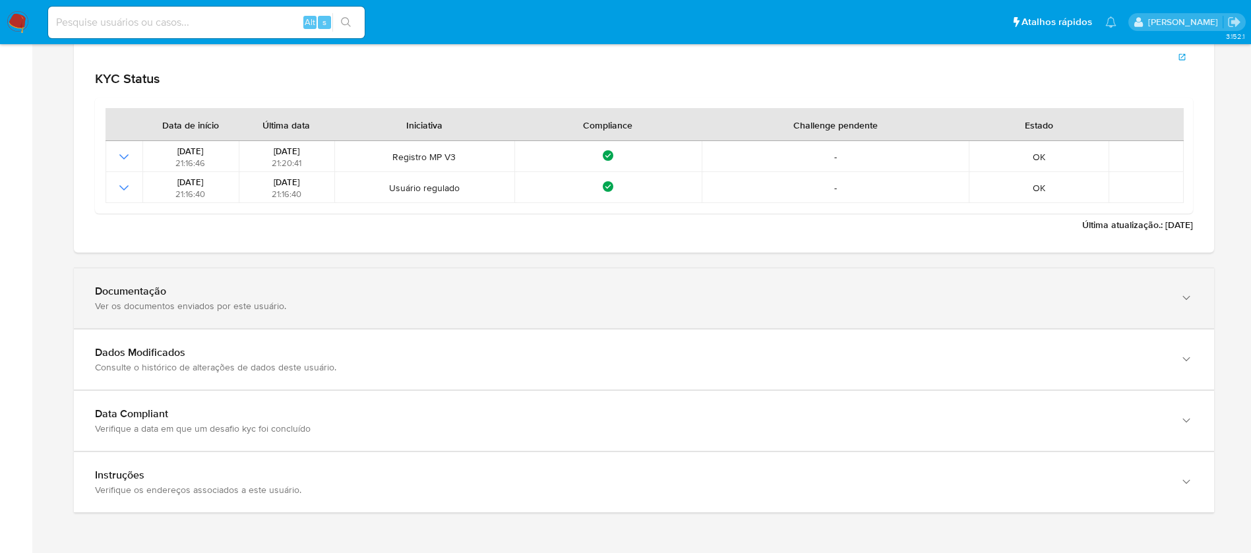
click at [337, 314] on div "Documentação Ver os documentos enviados por este usuário." at bounding box center [644, 298] width 1140 height 60
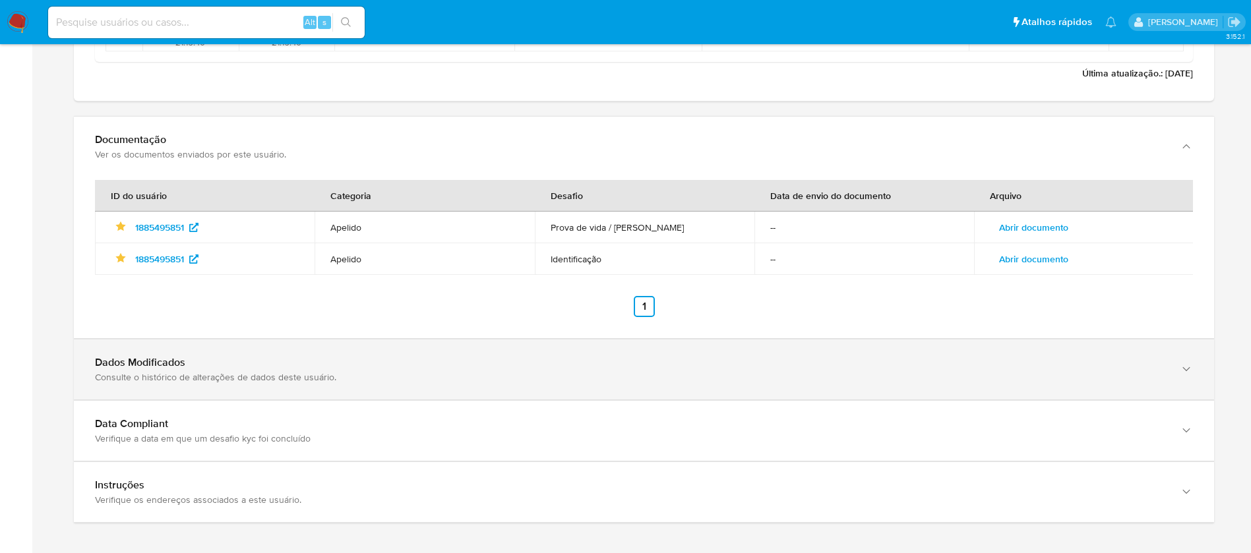
scroll to position [1864, 0]
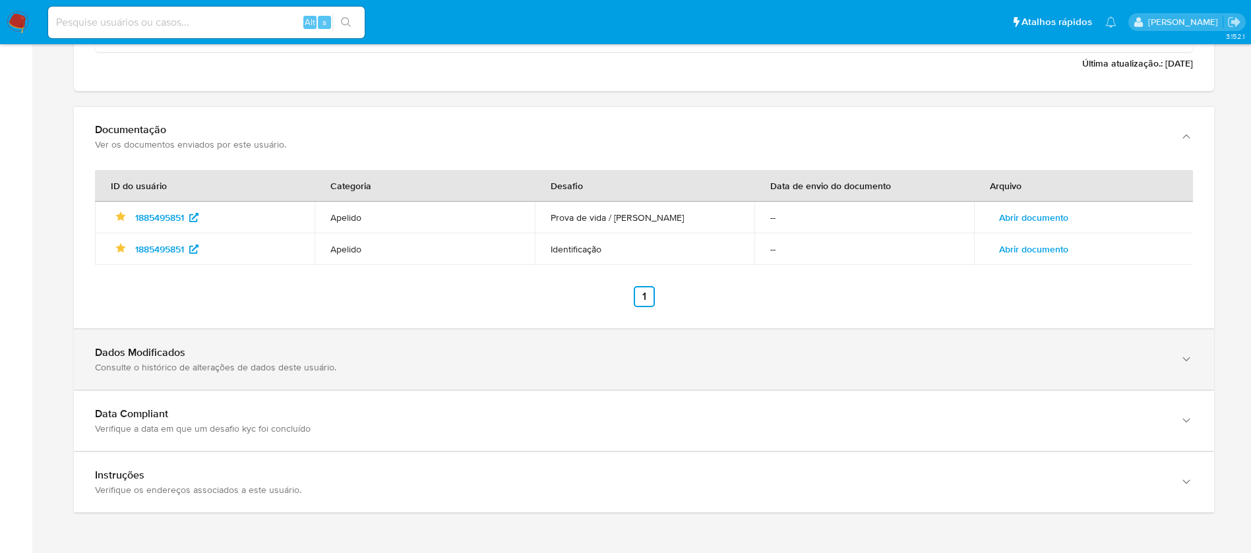
click at [406, 367] on div "Consulte o histórico de alterações de dados deste usuário." at bounding box center [630, 367] width 1071 height 12
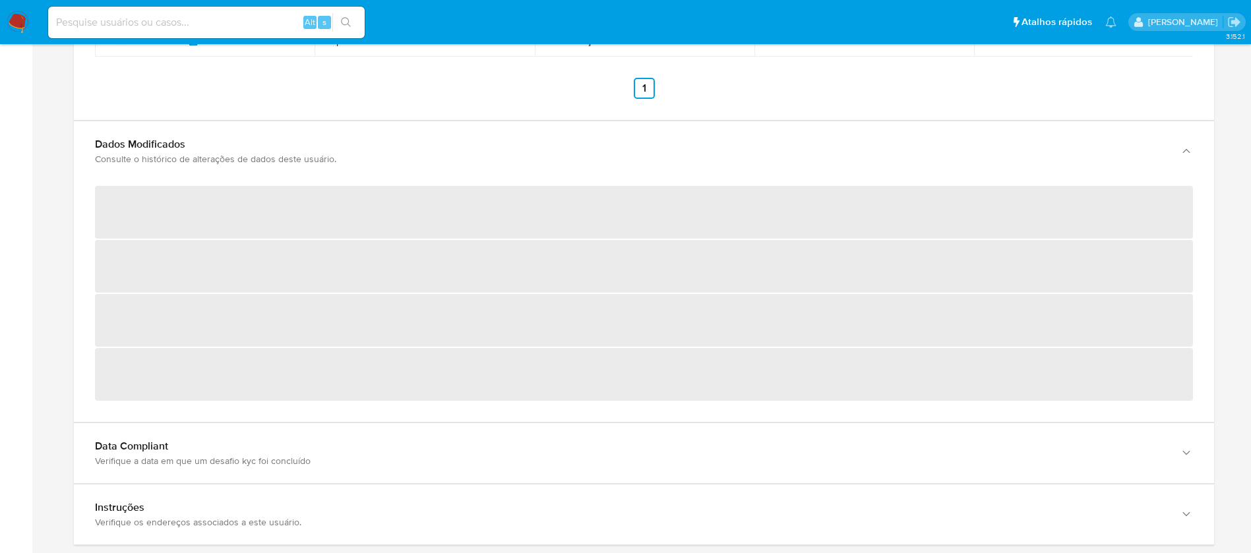
scroll to position [2104, 0]
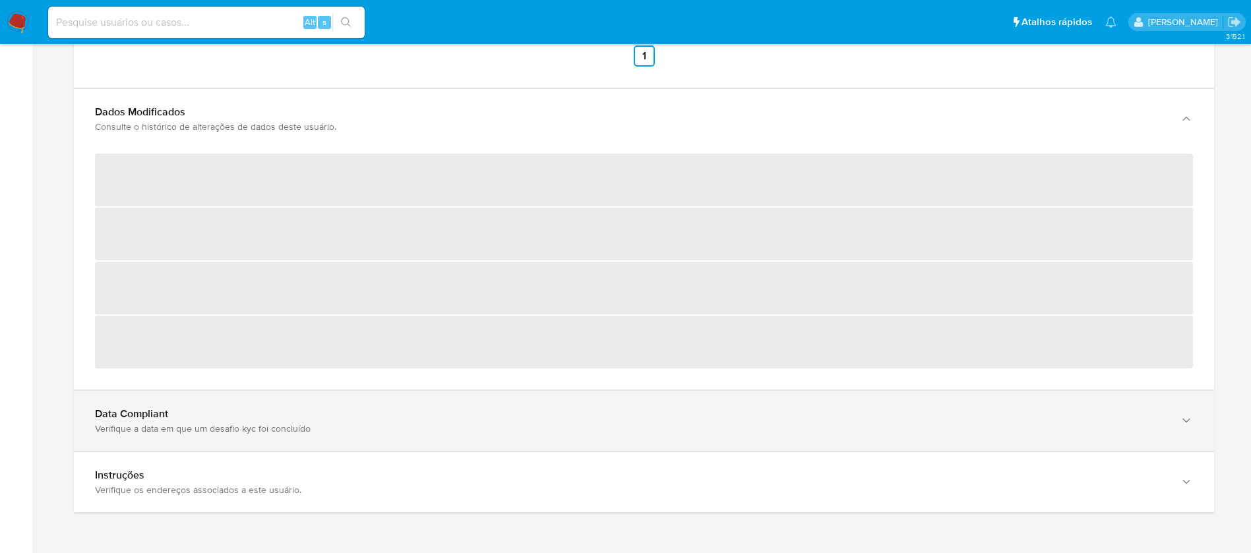
click at [437, 119] on div "Data Compliant" at bounding box center [630, 111] width 1071 height 13
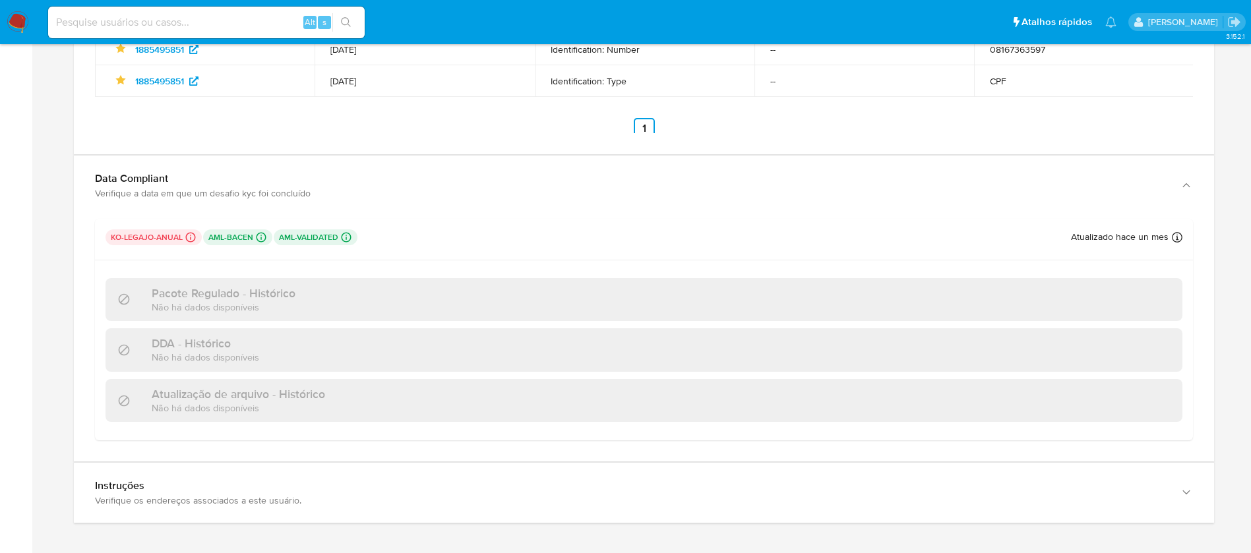
scroll to position [2463, 0]
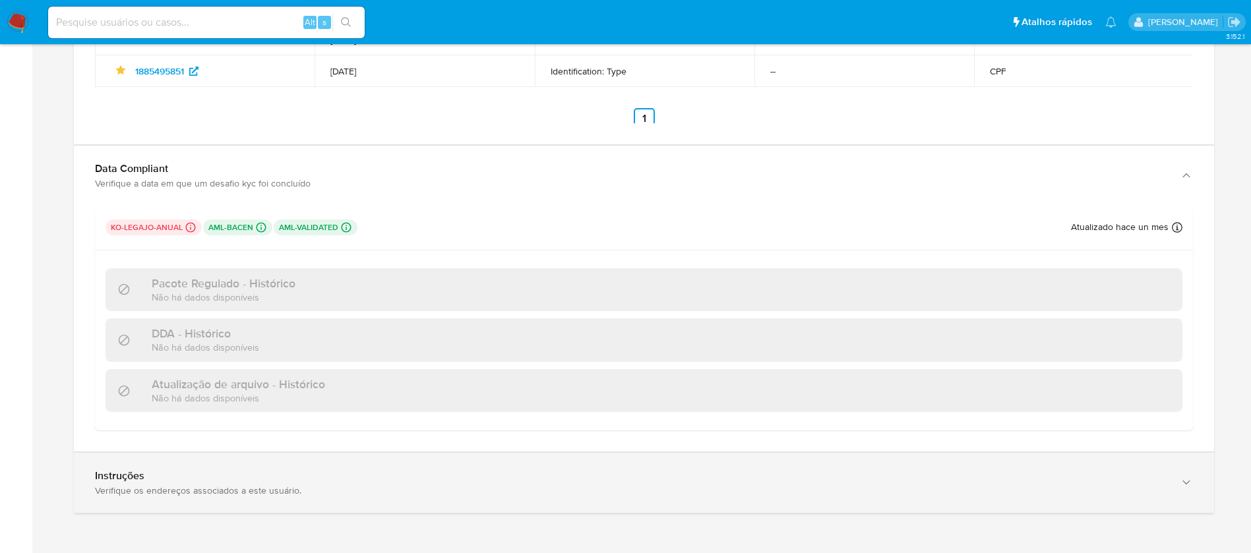
click at [416, 479] on div "Instruções" at bounding box center [630, 475] width 1071 height 13
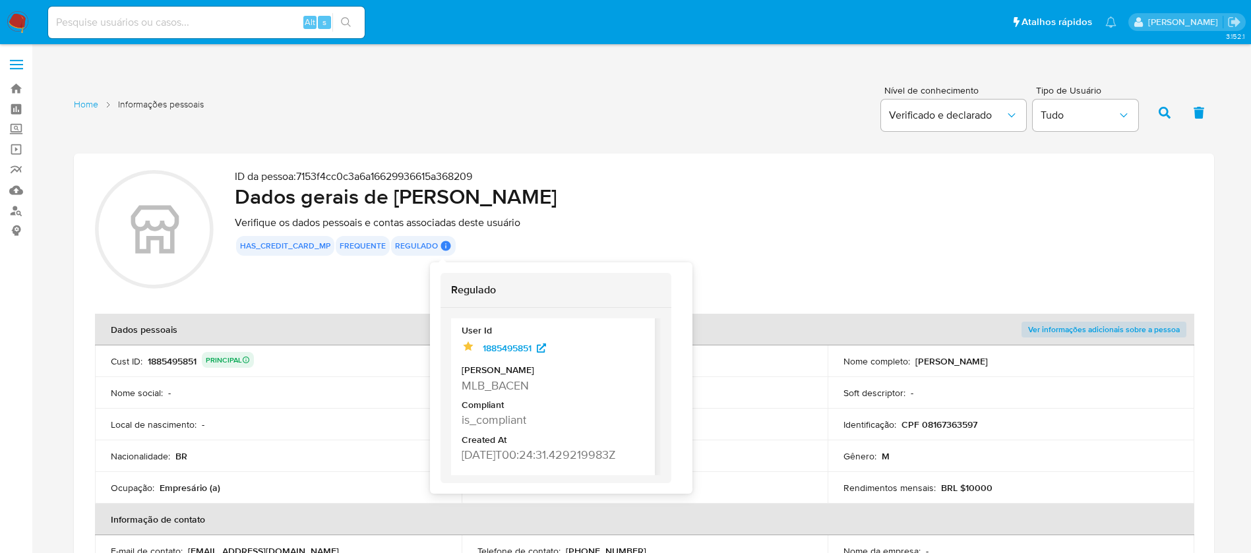
scroll to position [67, 0]
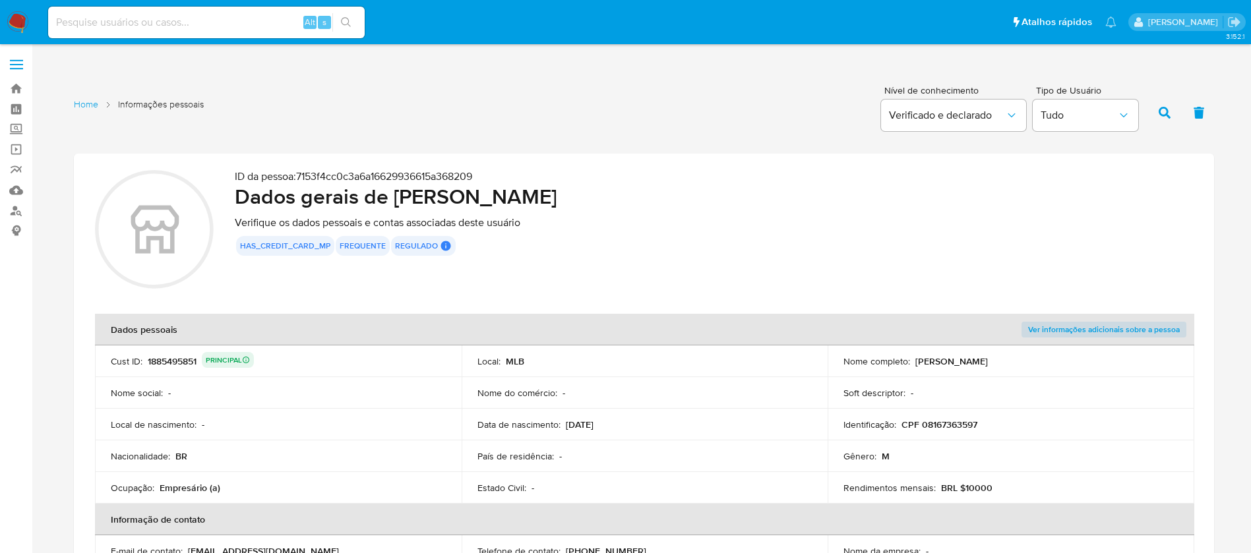
drag, startPoint x: 533, startPoint y: 447, endPoint x: 558, endPoint y: 446, distance: 25.1
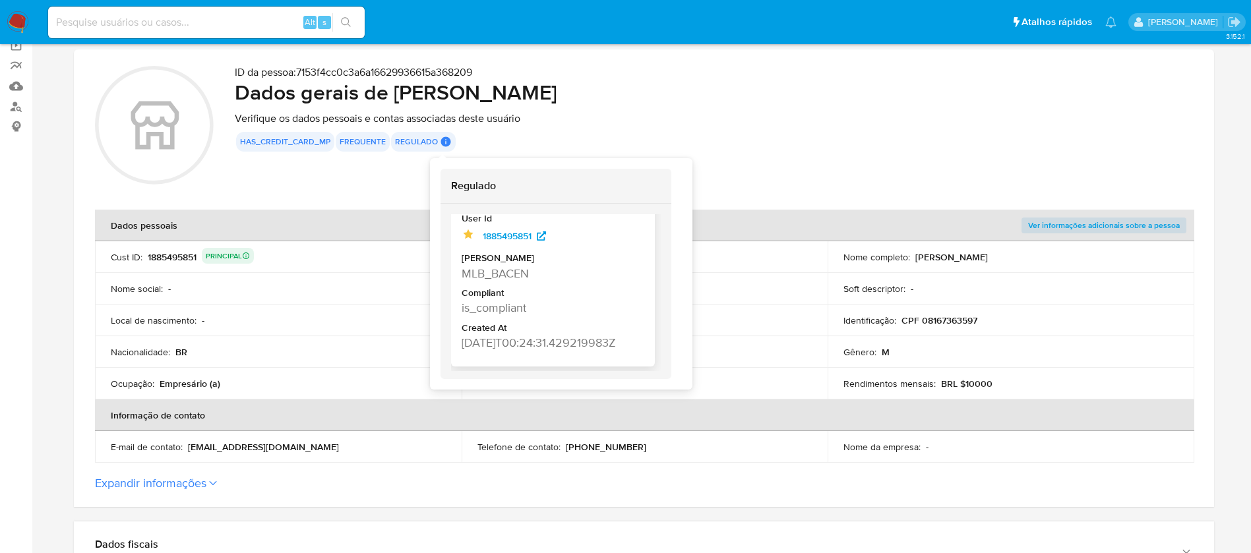
scroll to position [132, 0]
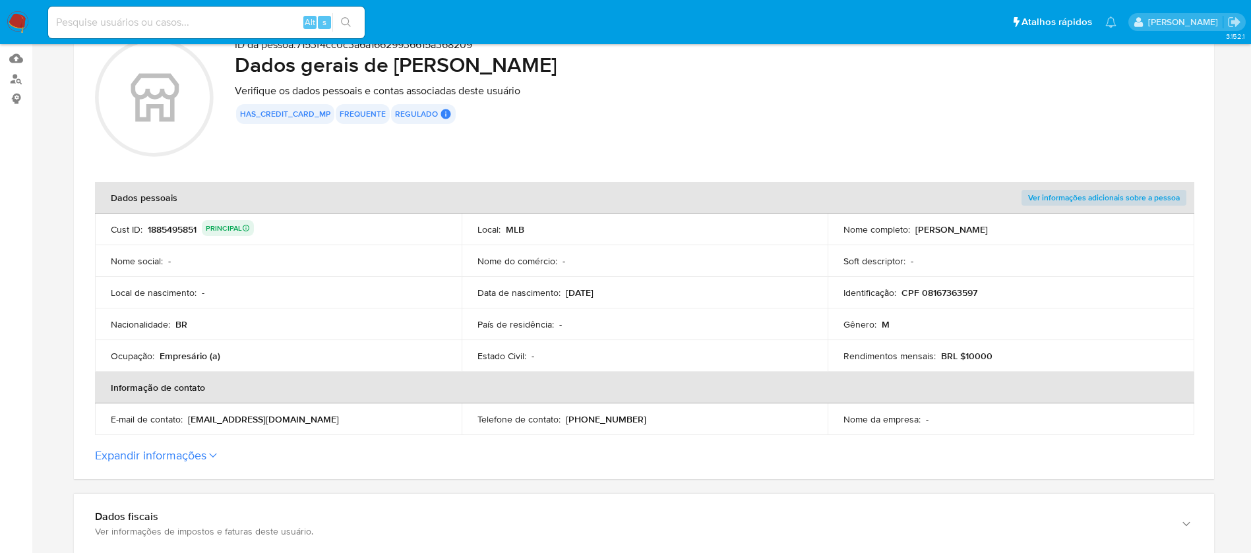
click at [175, 460] on button "Expandir informações" at bounding box center [150, 455] width 111 height 15
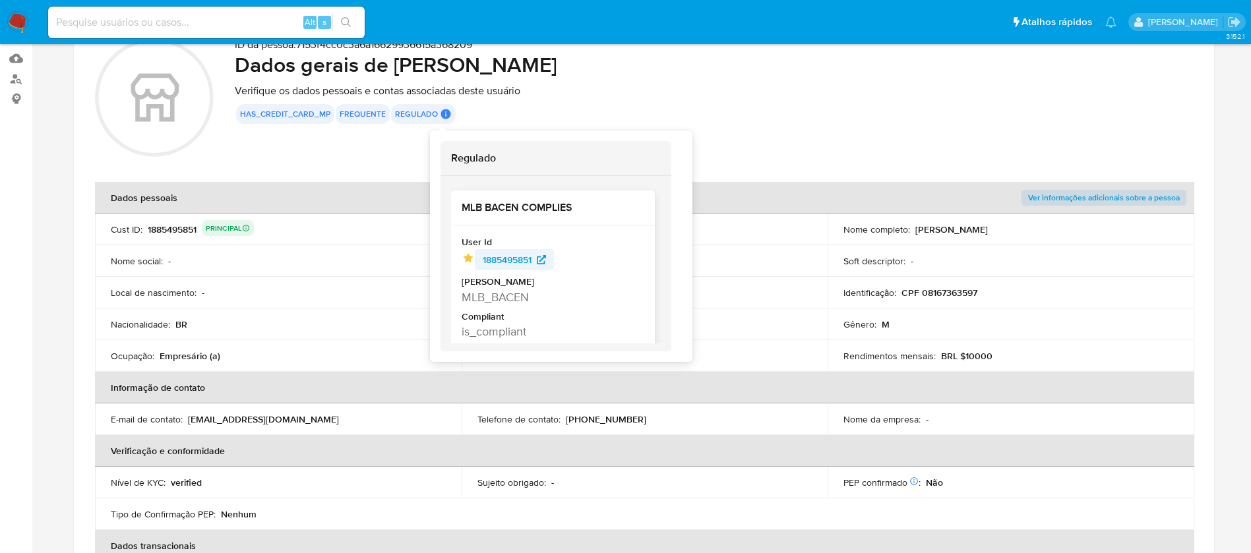
scroll to position [67, 0]
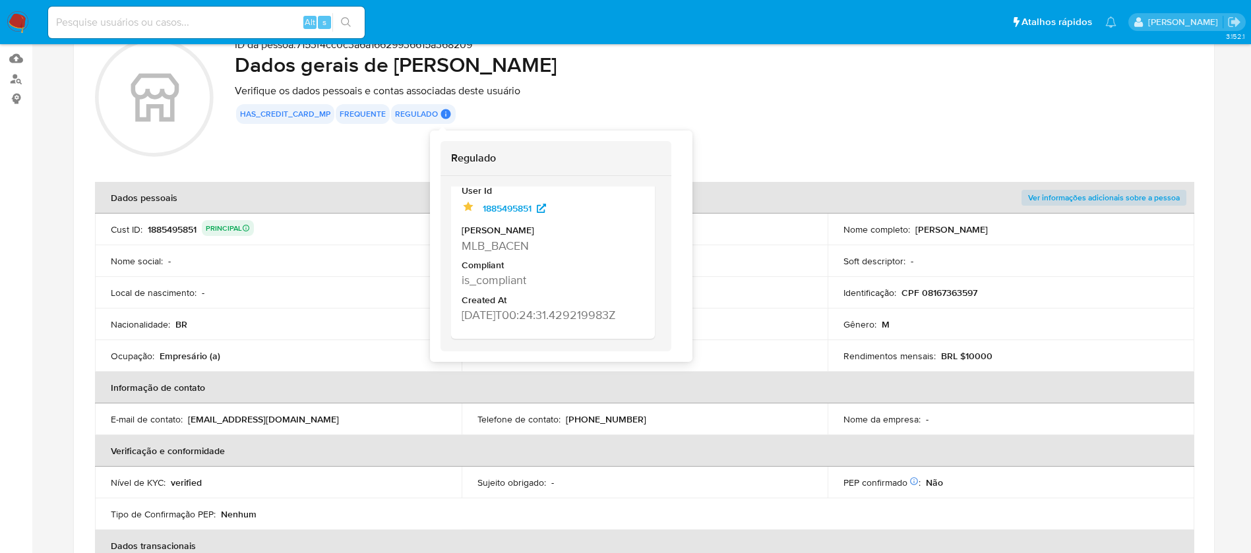
drag, startPoint x: 539, startPoint y: 313, endPoint x: 589, endPoint y: 313, distance: 50.1
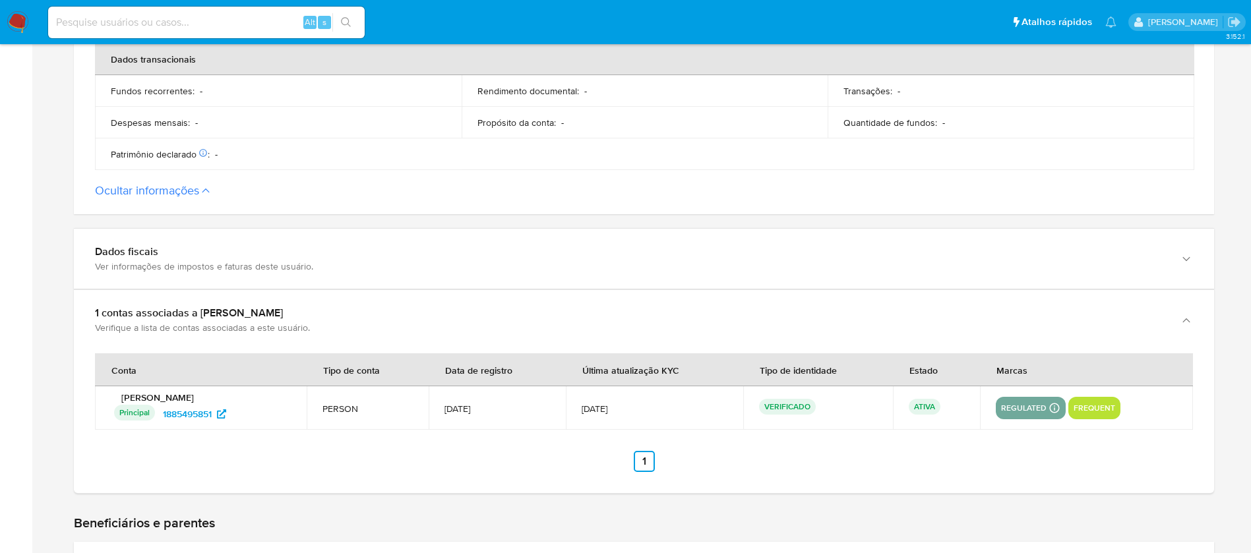
scroll to position [659, 0]
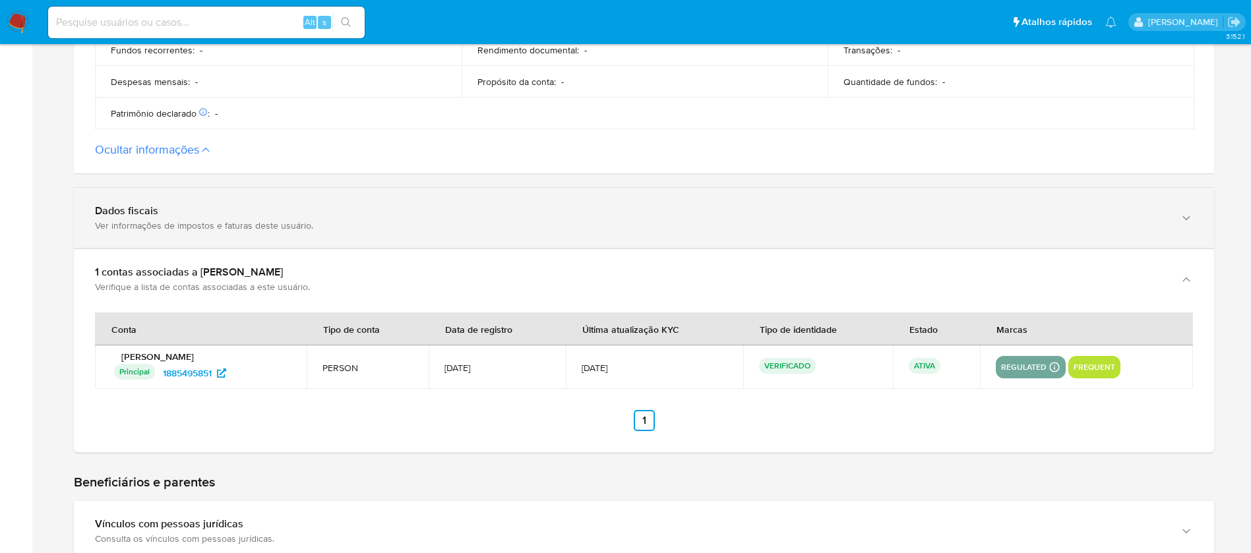
click at [234, 220] on div "Ver informações de impostos e faturas deste usuário." at bounding box center [630, 226] width 1071 height 12
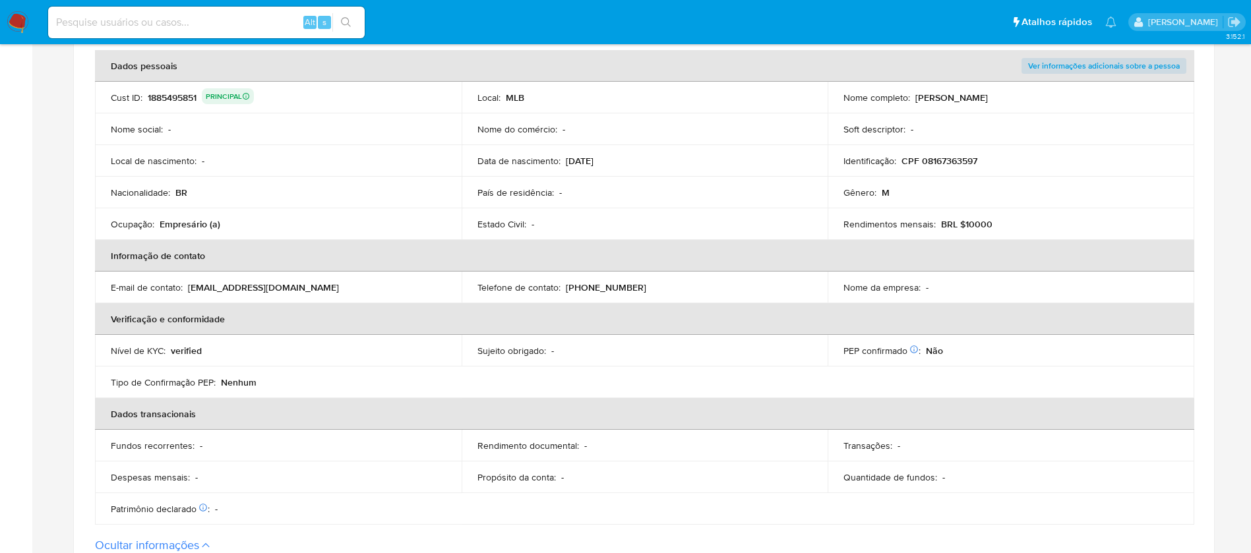
scroll to position [132, 0]
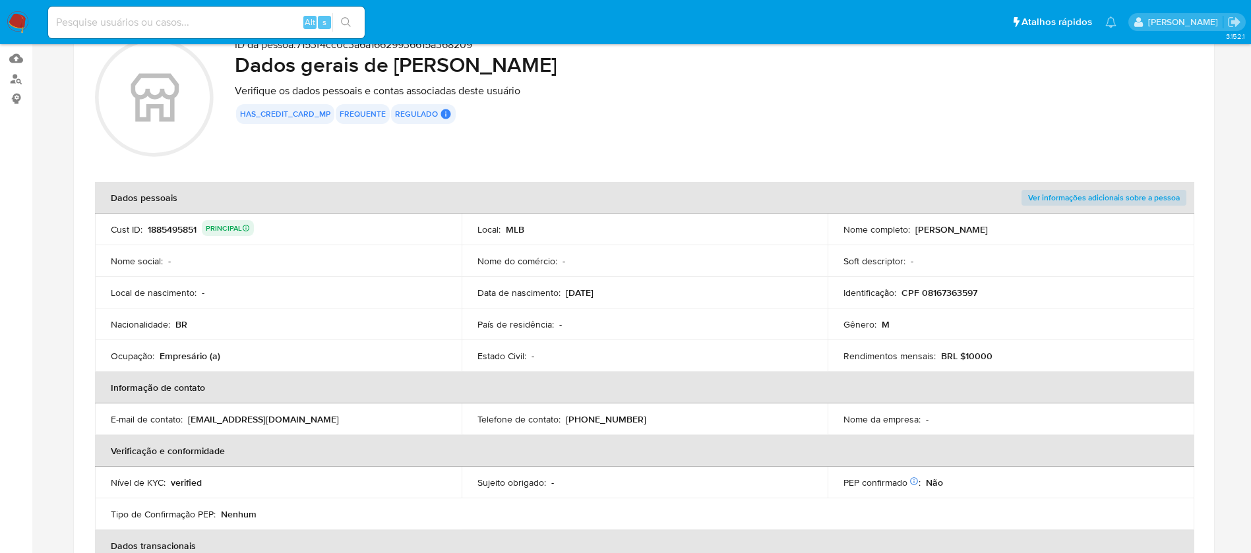
click at [165, 230] on div "1885495851 PRINCIPAL" at bounding box center [201, 229] width 106 height 18
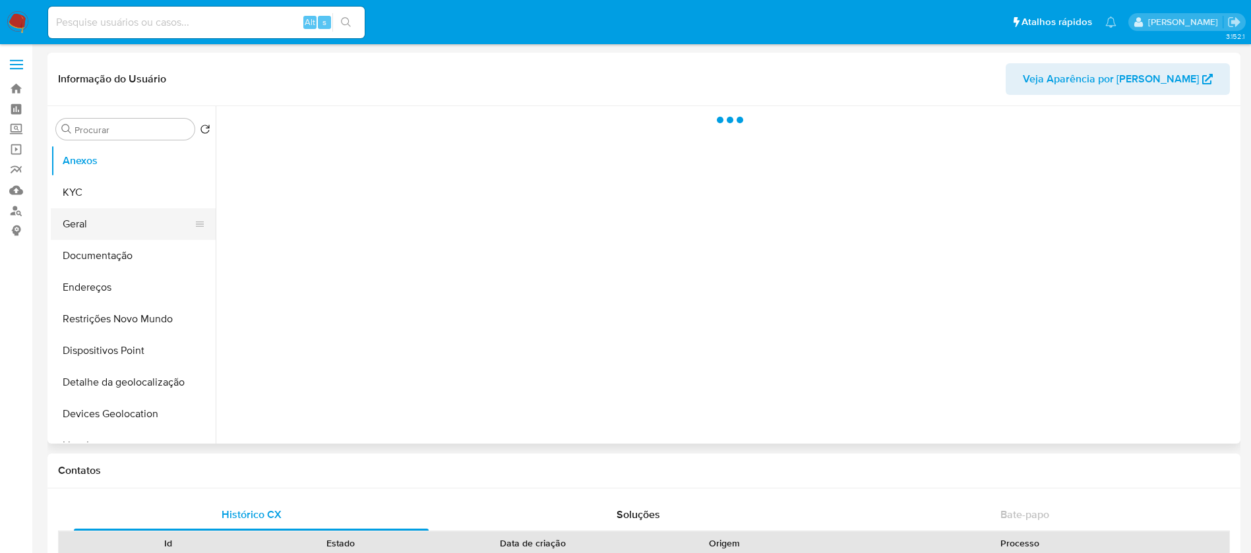
click at [86, 235] on button "Geral" at bounding box center [128, 224] width 154 height 32
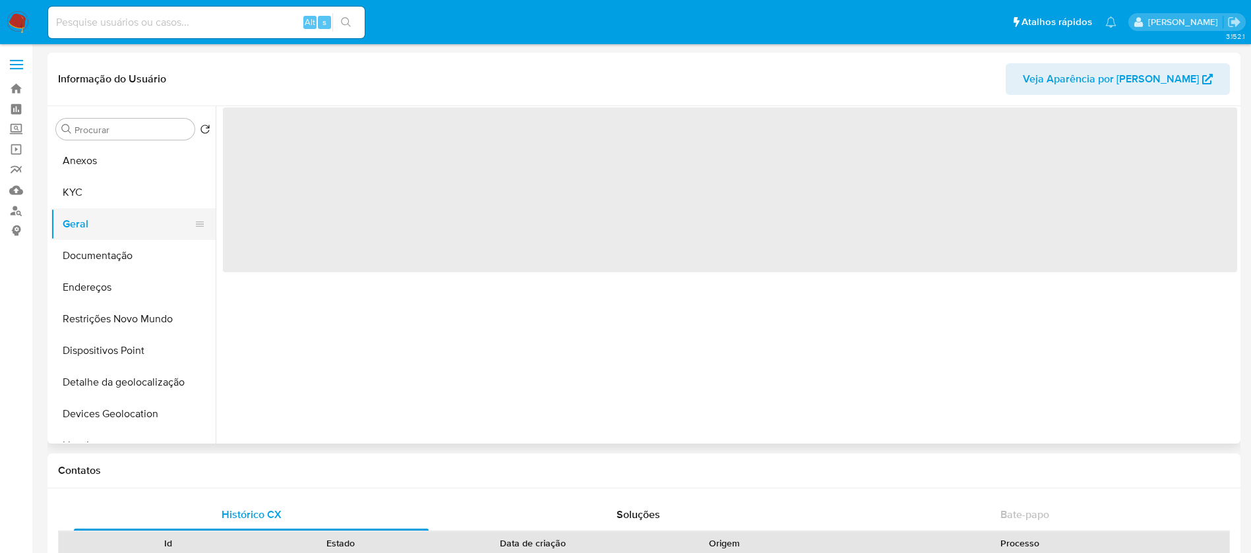
select select "10"
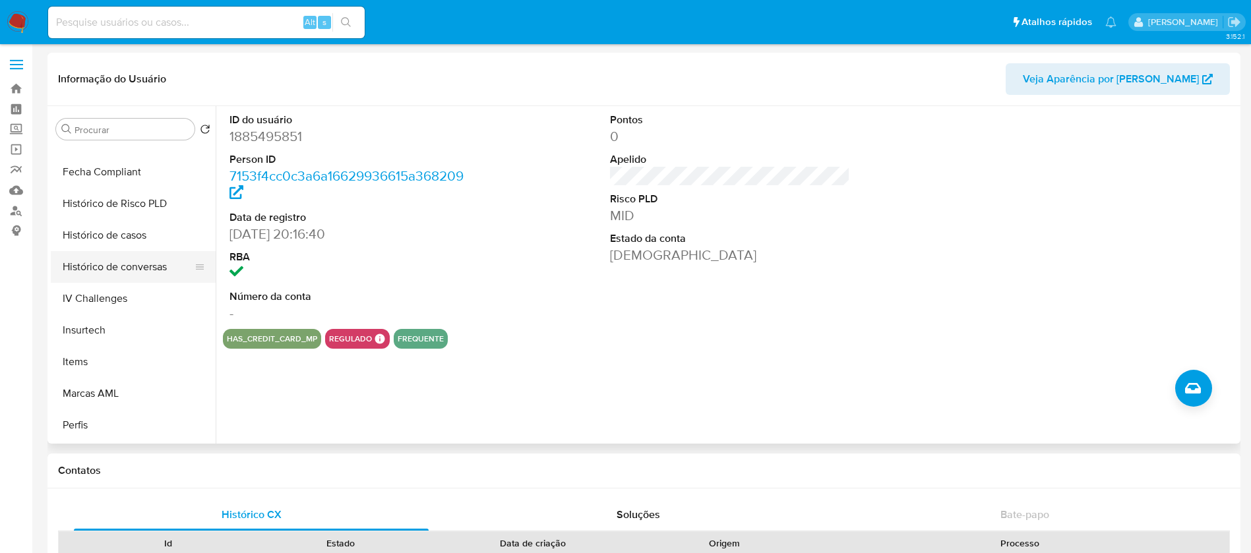
scroll to position [527, 0]
click at [96, 227] on button "Histórico de casos" at bounding box center [128, 235] width 154 height 32
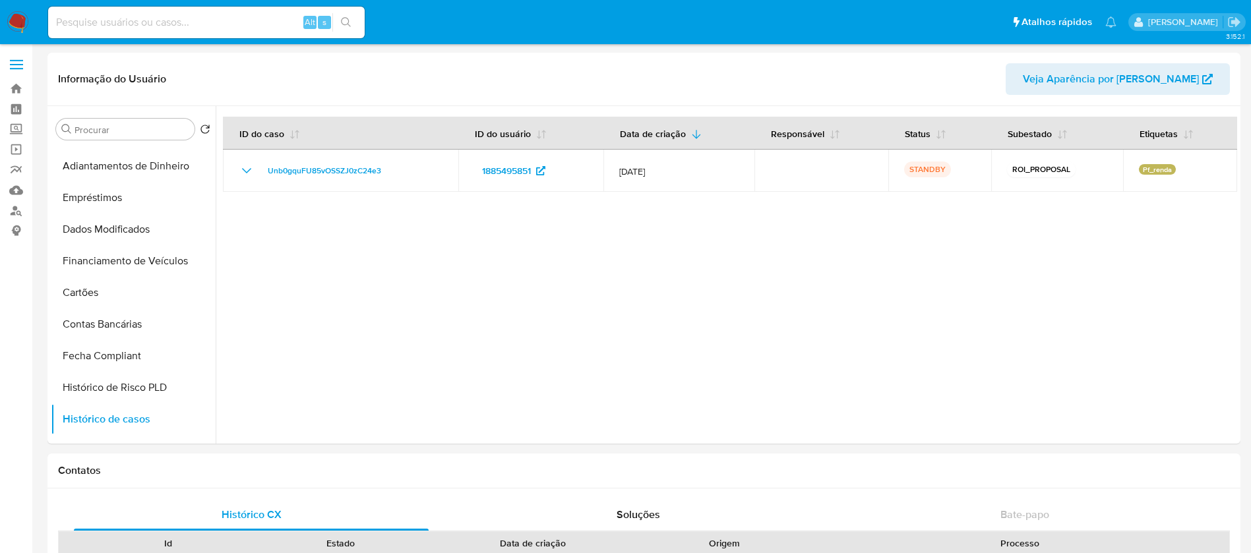
scroll to position [264, 0]
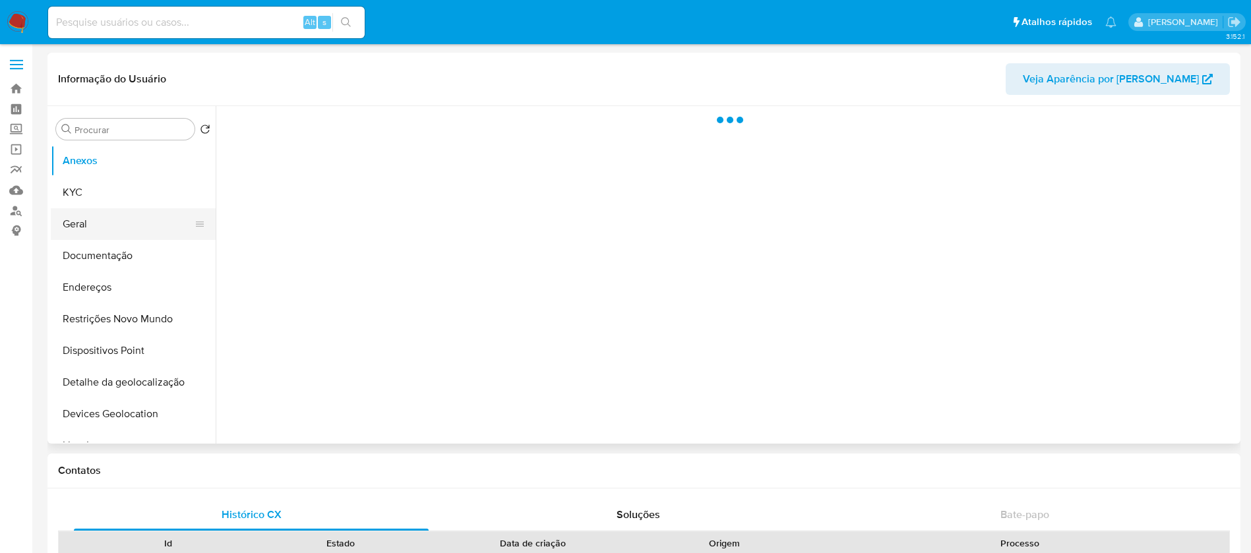
click at [88, 222] on button "Geral" at bounding box center [128, 224] width 154 height 32
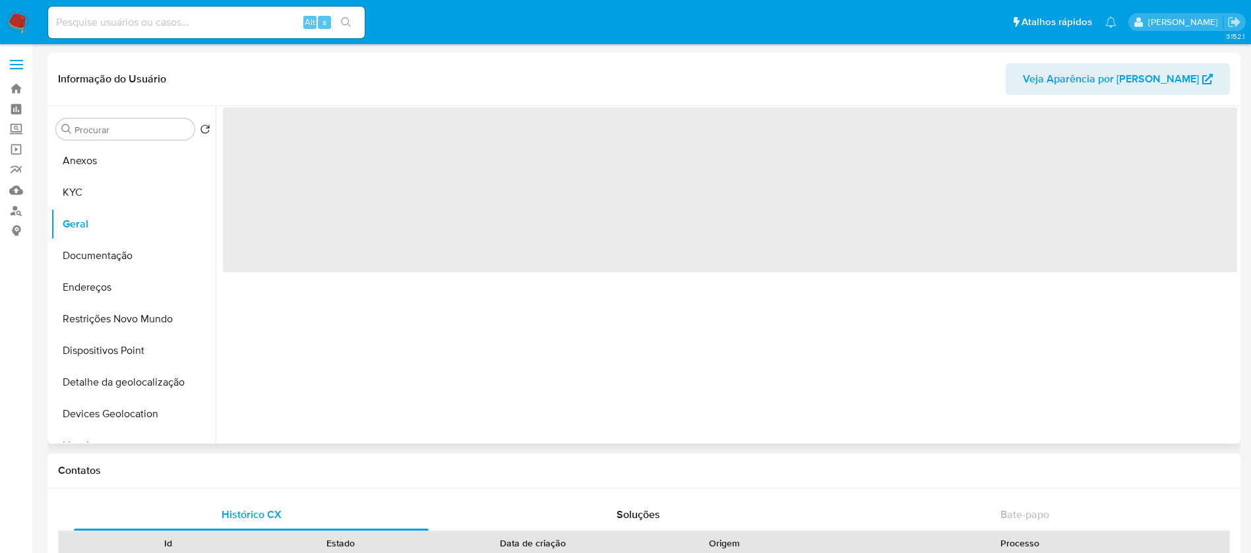
select select "10"
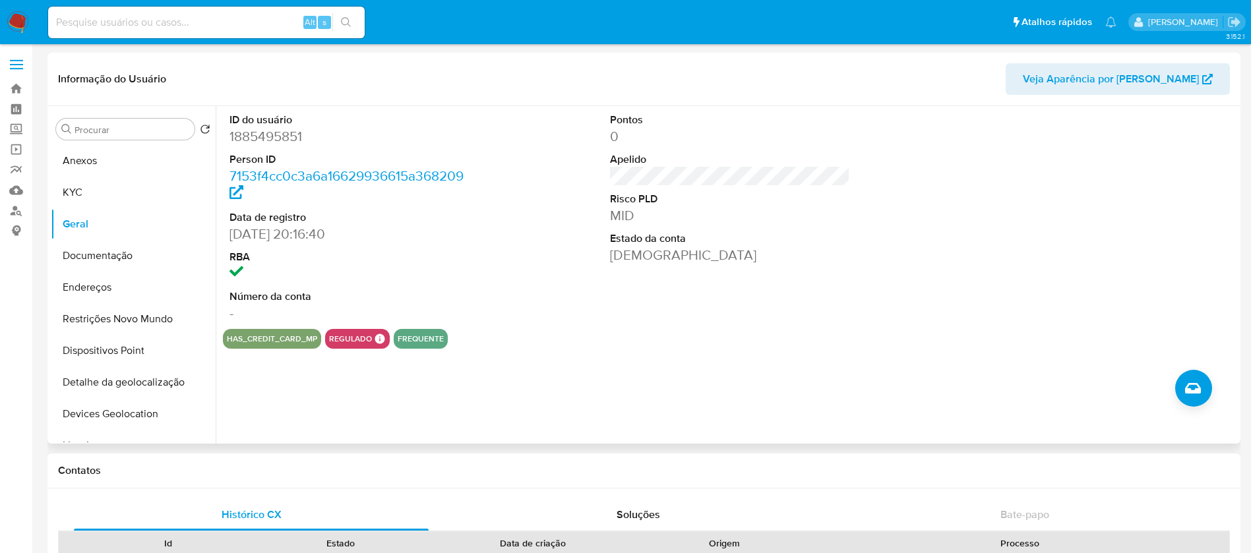
click at [243, 309] on dd "-" at bounding box center [349, 313] width 241 height 18
